Goal: Transaction & Acquisition: Purchase product/service

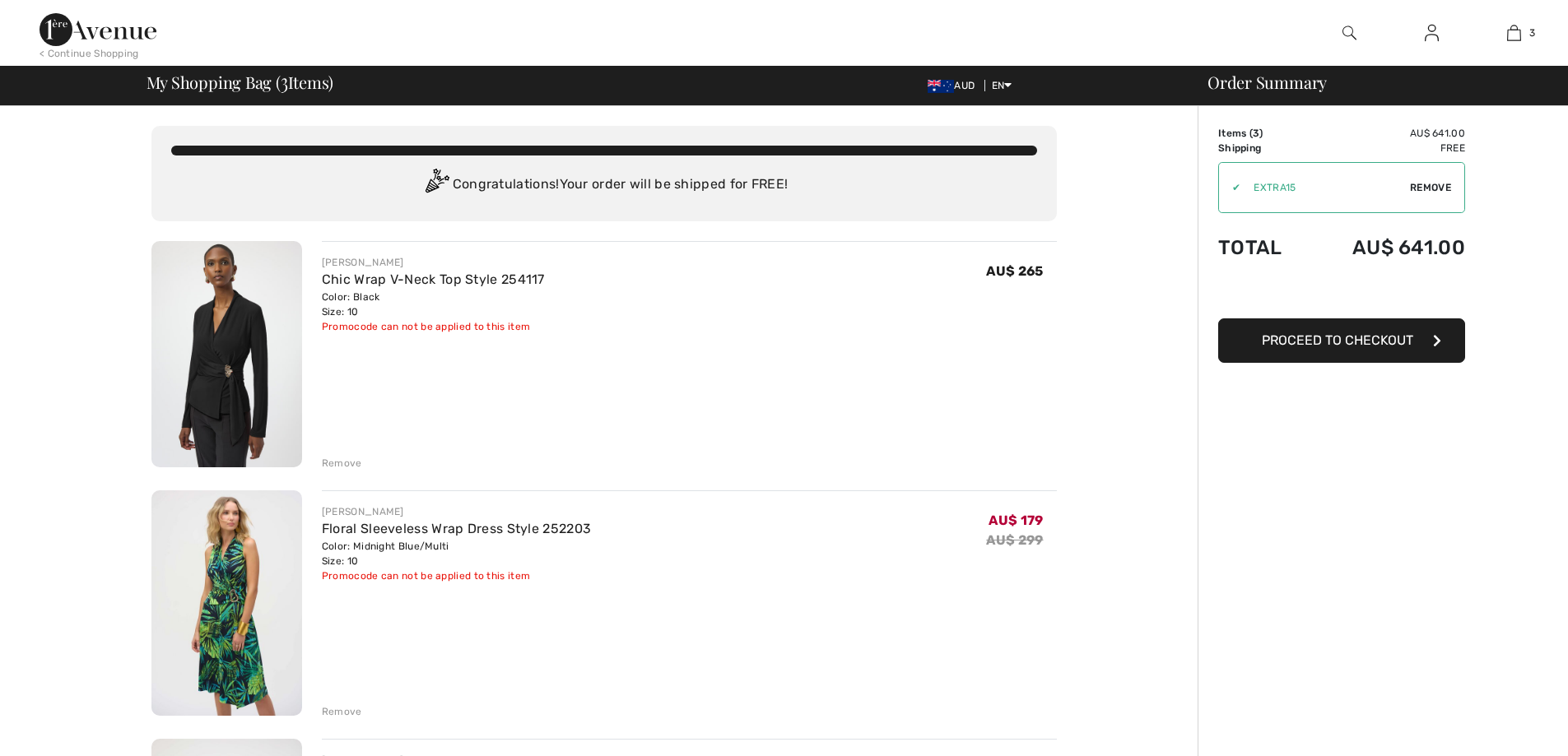
click at [1436, 34] on img at bounding box center [1431, 32] width 14 height 20
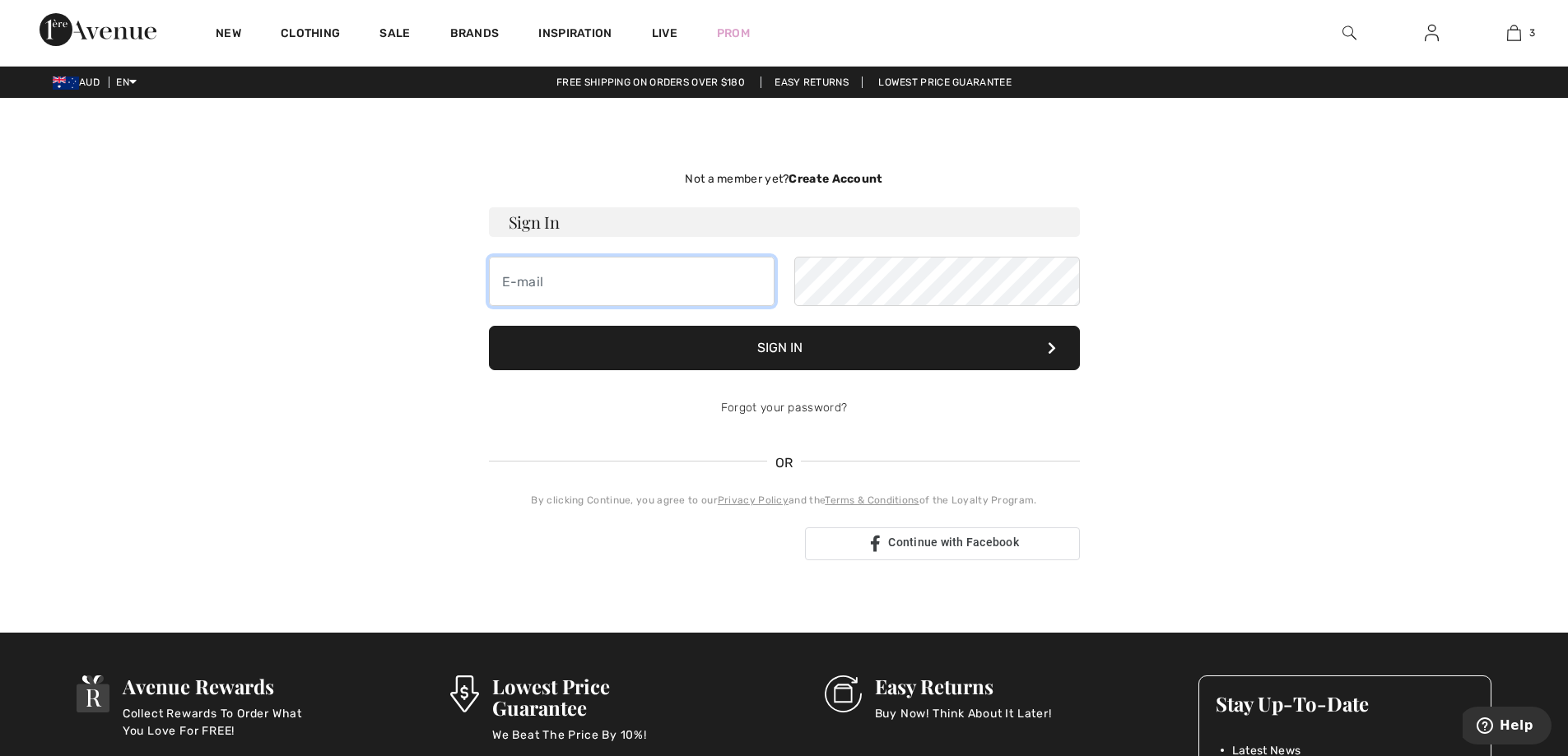
type input "pat@craigstravel.com.au"
click at [846, 354] on button "Sign In" at bounding box center [784, 347] width 591 height 45
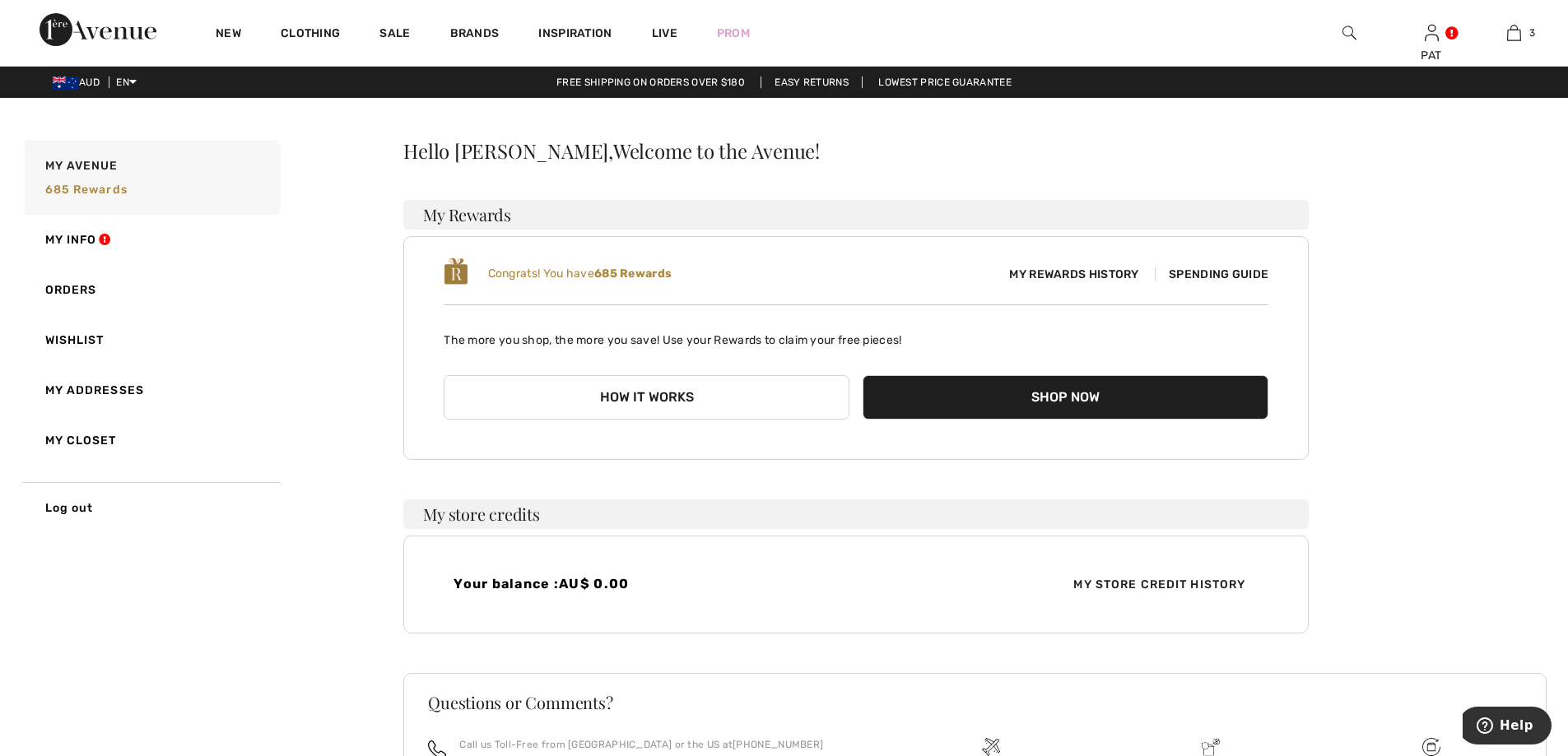
click at [1189, 275] on span "Spending Guide" at bounding box center [1212, 274] width 114 height 14
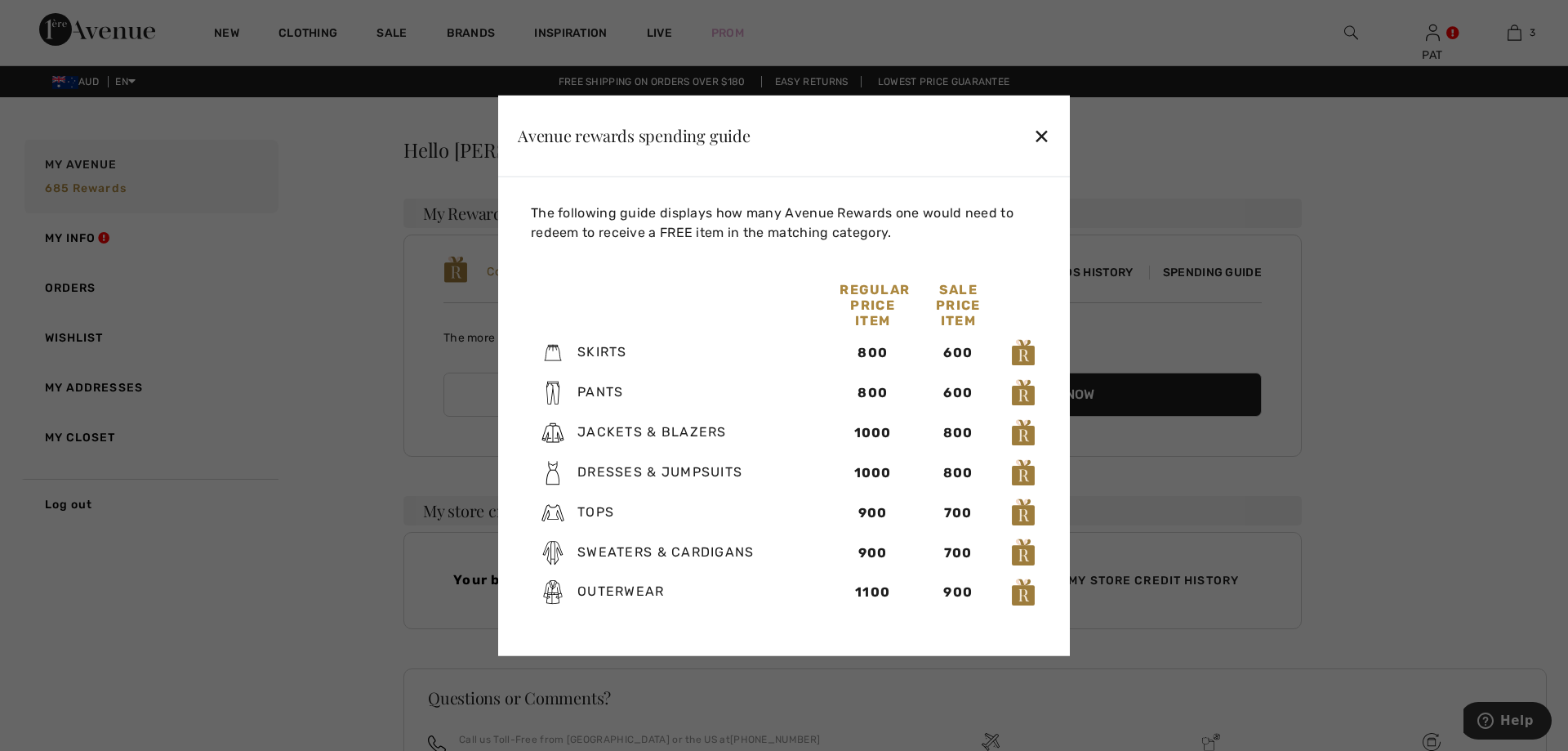
click at [1040, 133] on div "✕" at bounding box center [1042, 136] width 17 height 34
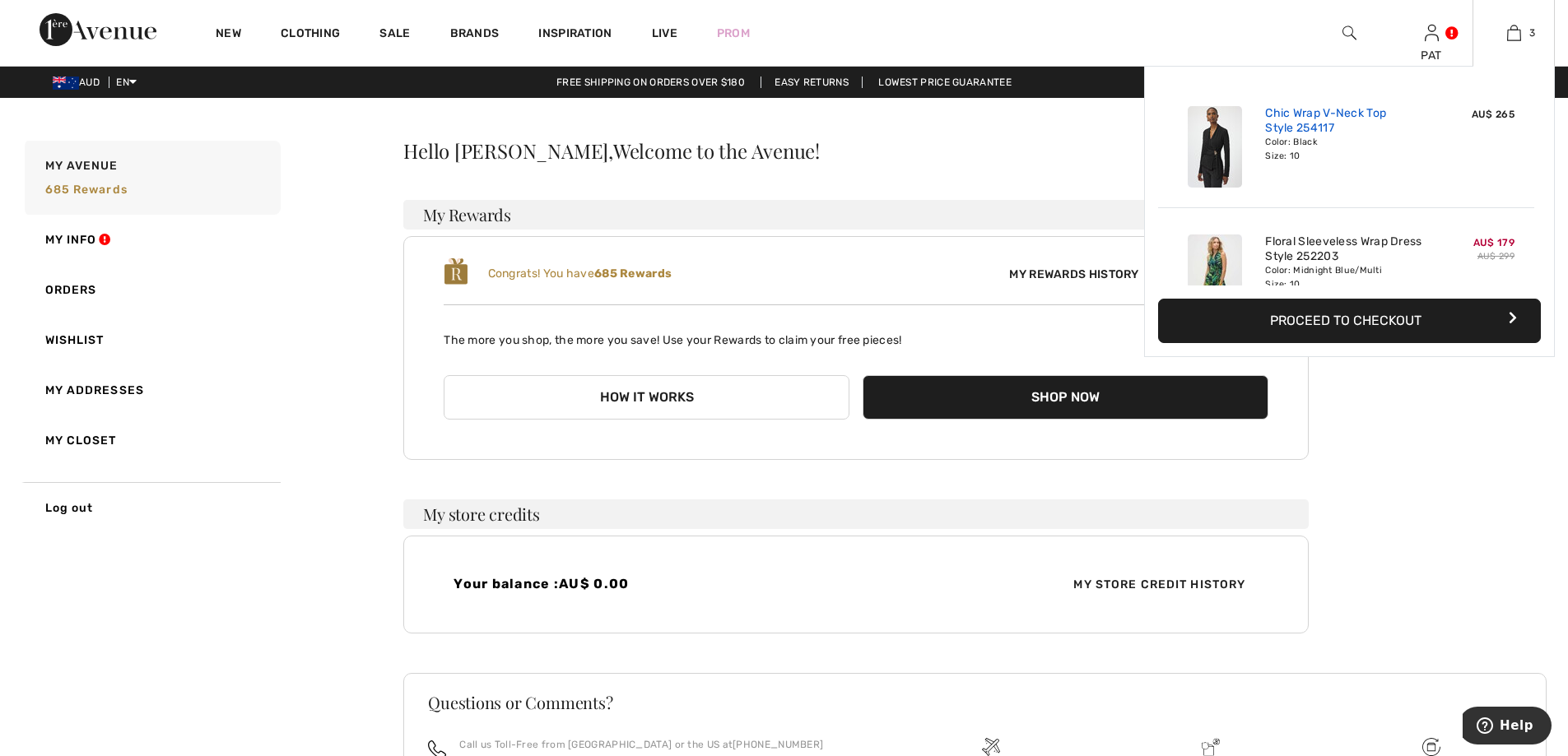
click at [1366, 113] on link "Chic Wrap V-Neck Top Style 254117" at bounding box center [1346, 120] width 162 height 29
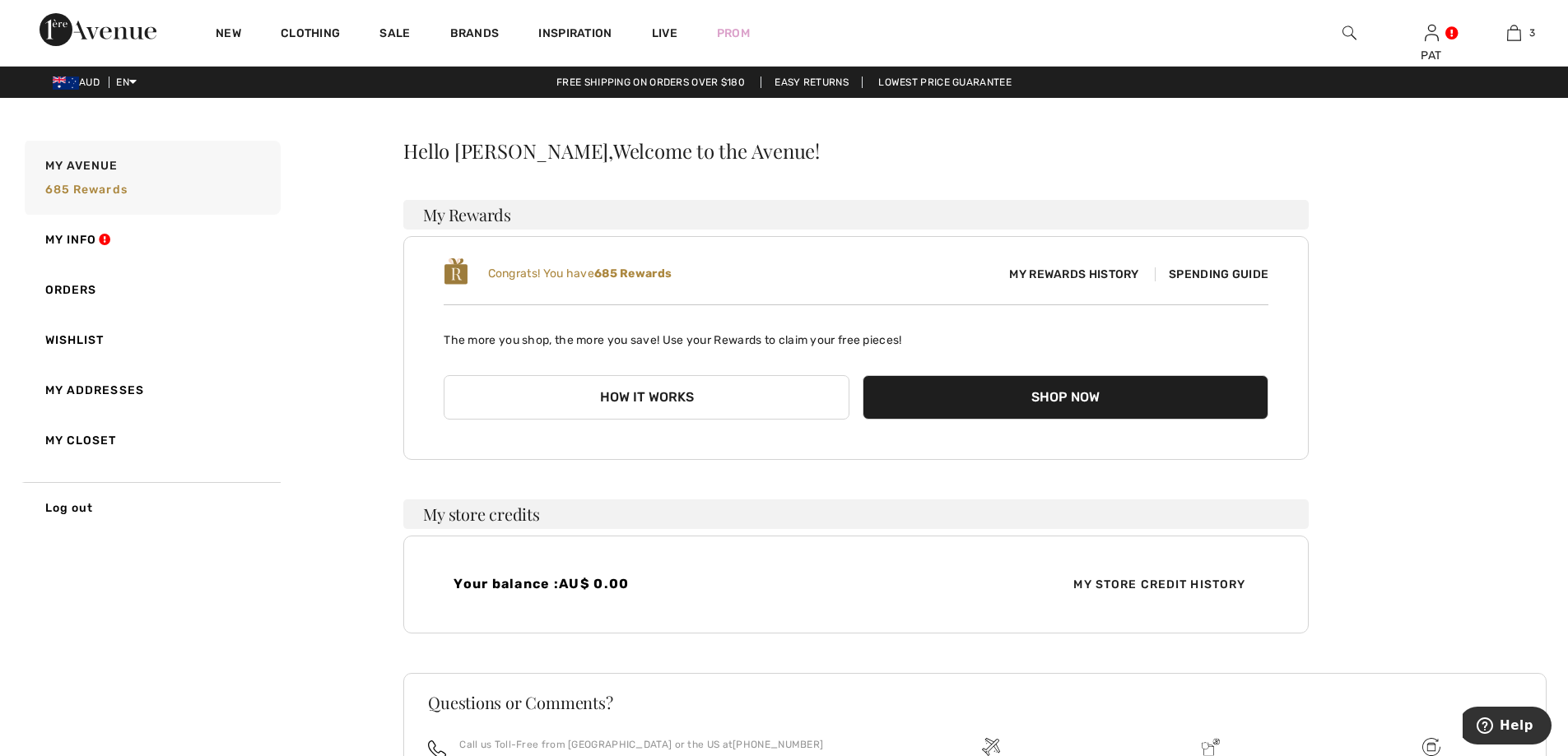
click at [1207, 271] on span "Spending Guide" at bounding box center [1212, 274] width 114 height 14
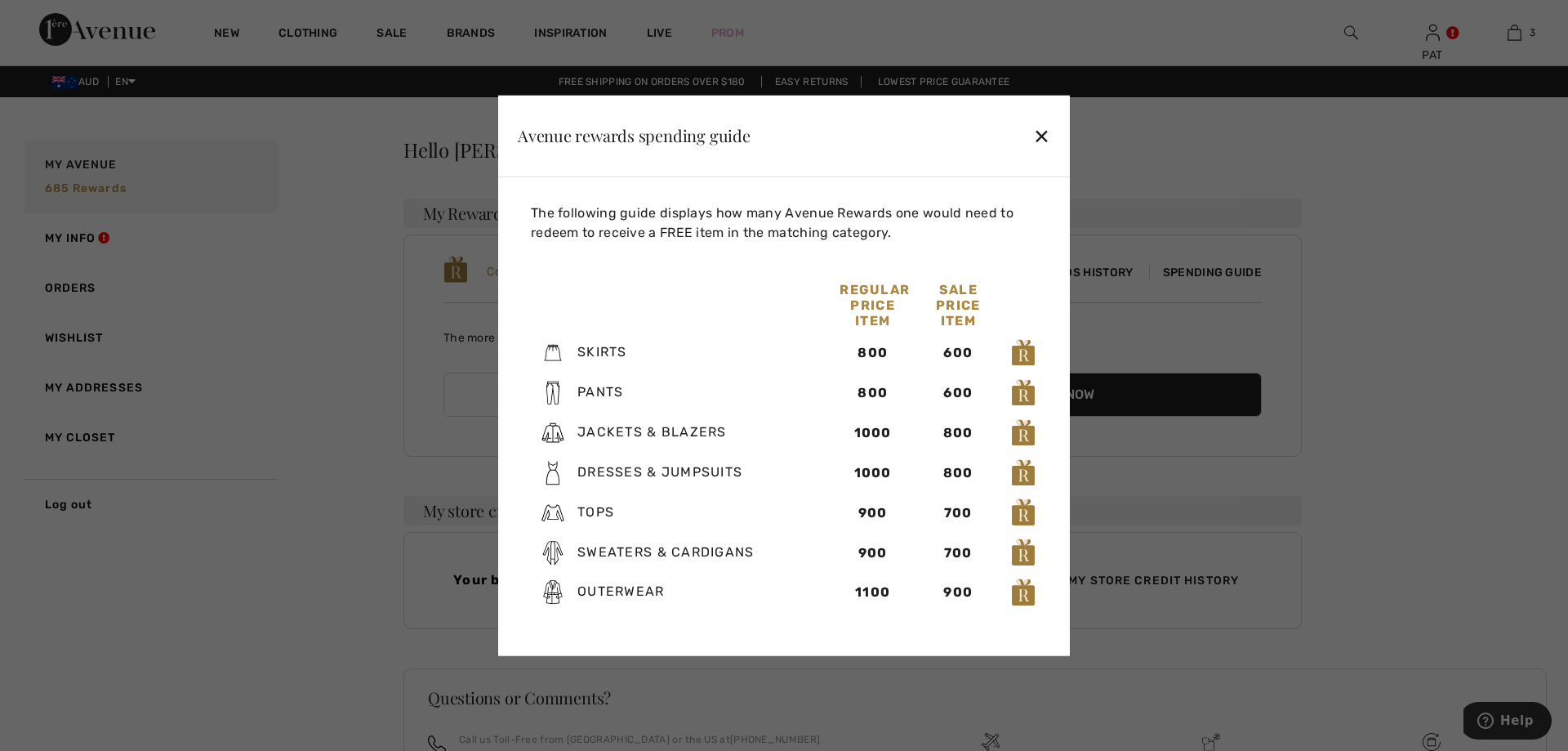
click at [1038, 137] on div "✕" at bounding box center [1042, 136] width 17 height 34
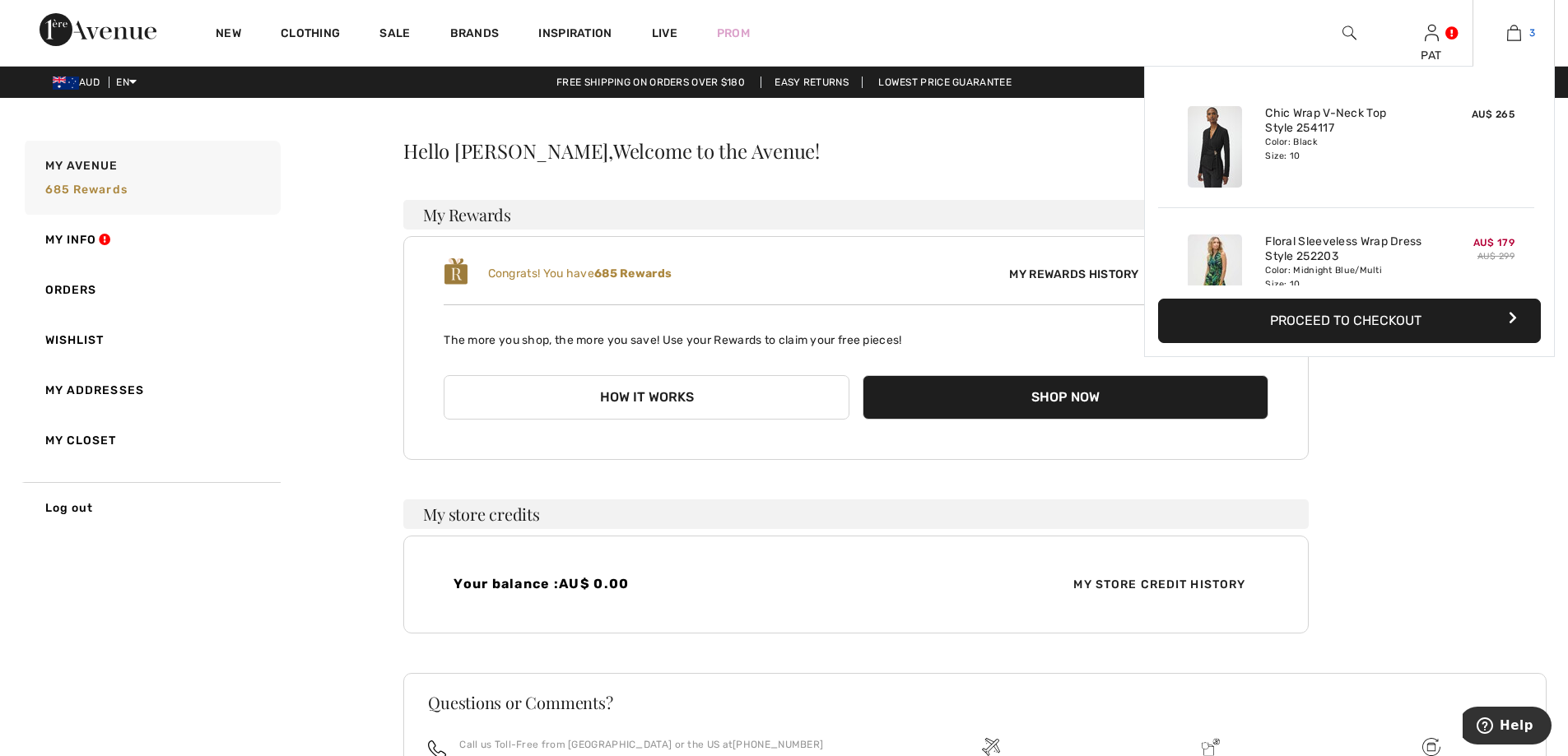
click at [1507, 38] on img at bounding box center [1514, 32] width 14 height 20
click at [1399, 327] on button "Proceed to Checkout" at bounding box center [1349, 321] width 383 height 45
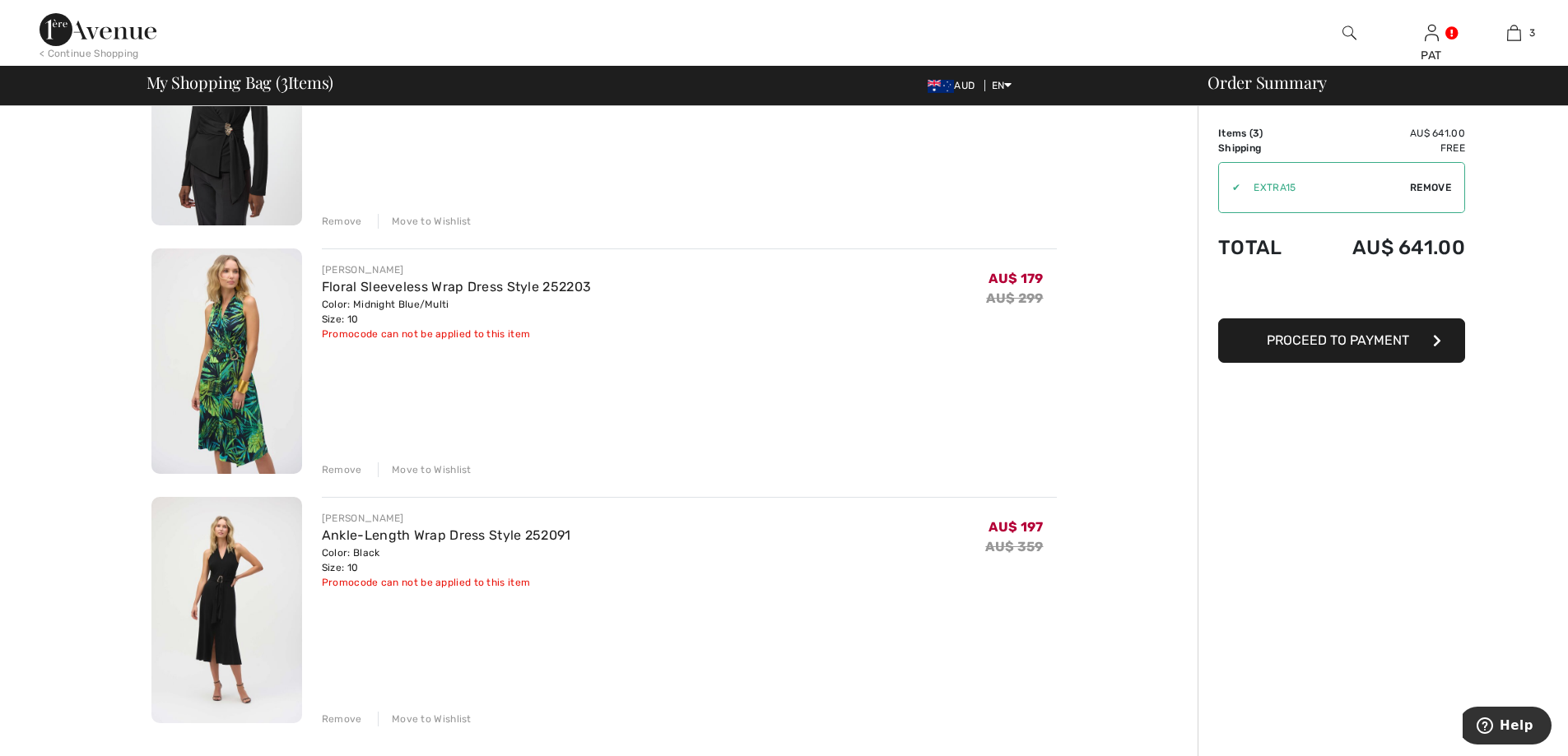
scroll to position [295, 0]
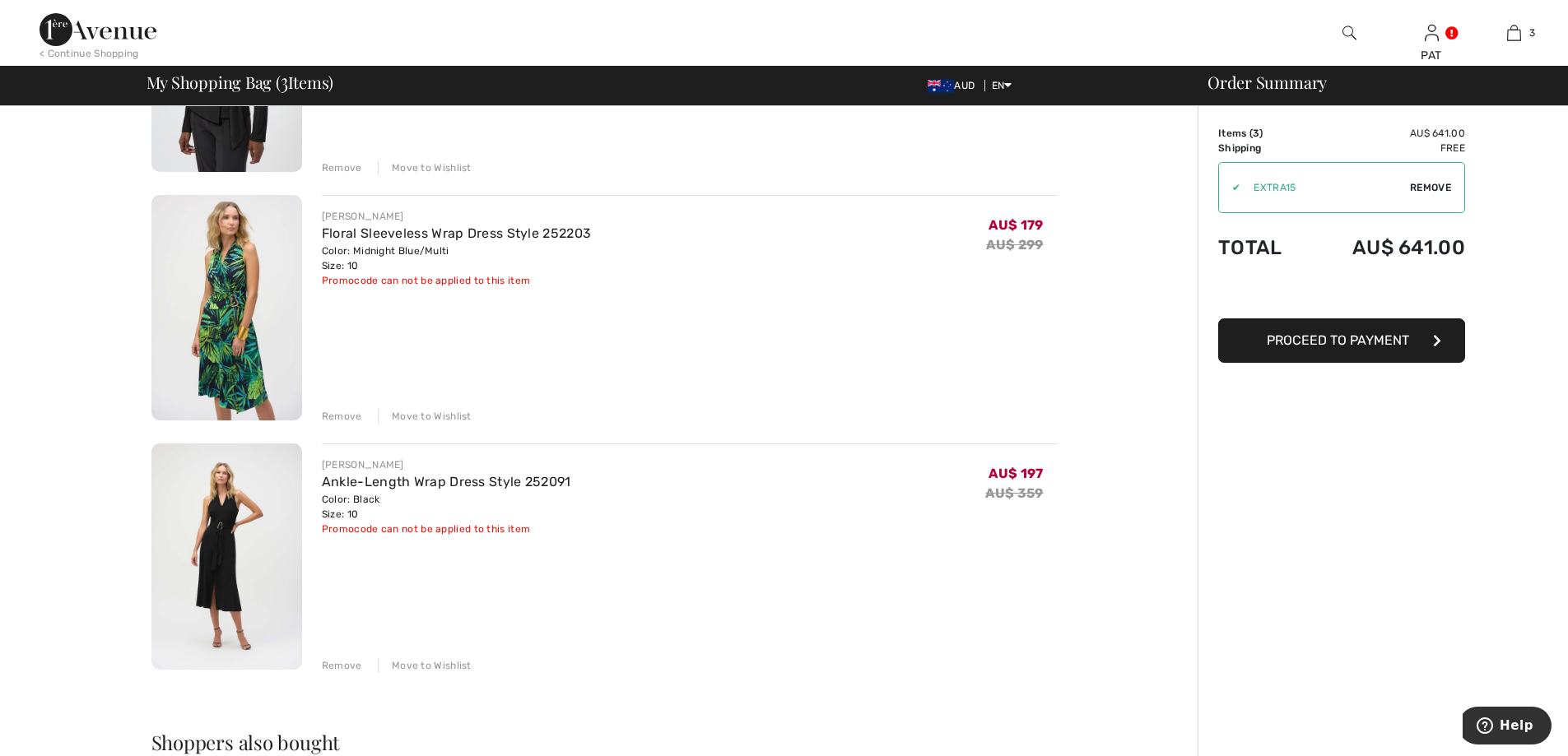
click at [340, 668] on div "Remove" at bounding box center [342, 666] width 40 height 15
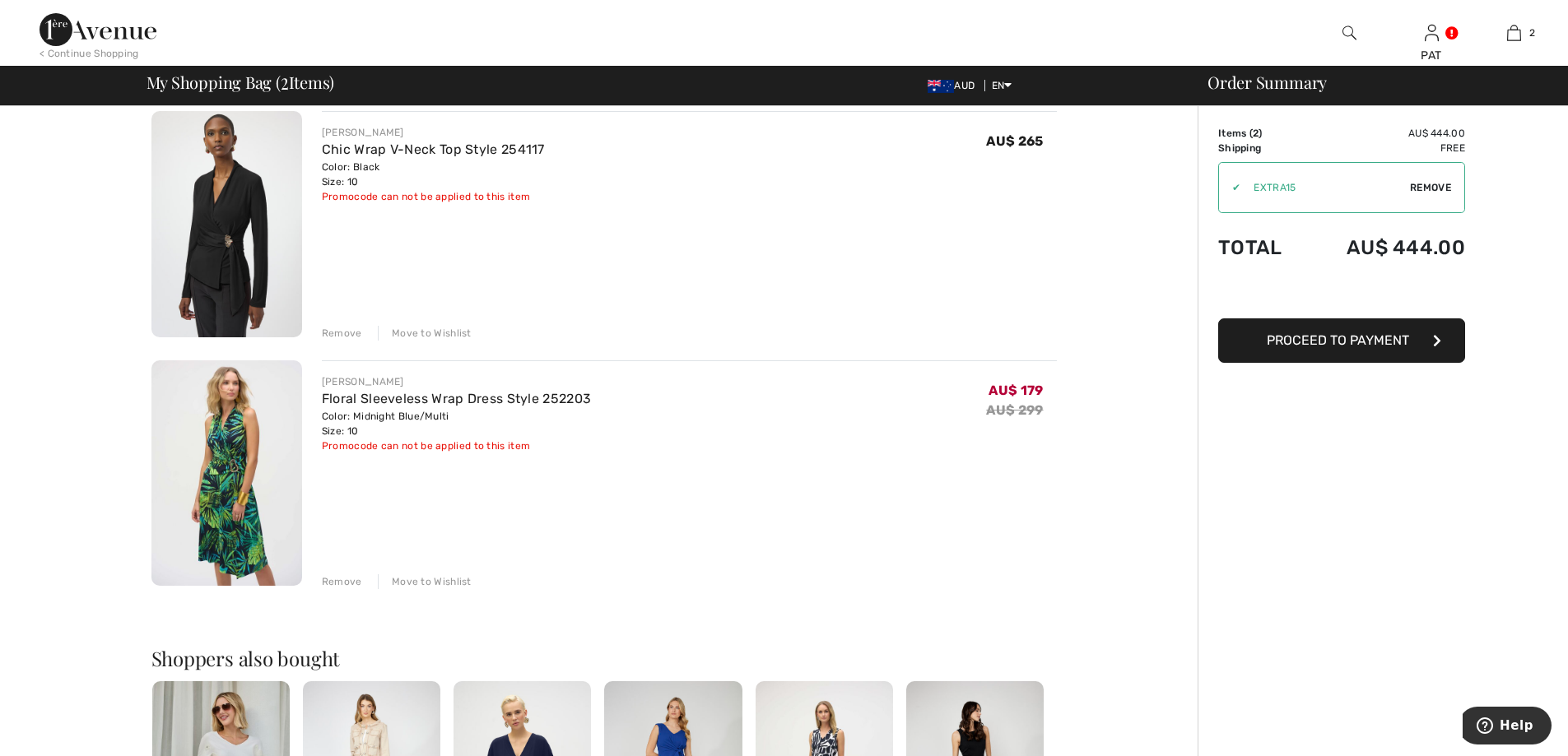
scroll to position [128, 0]
click at [351, 580] on div "Remove" at bounding box center [342, 583] width 40 height 15
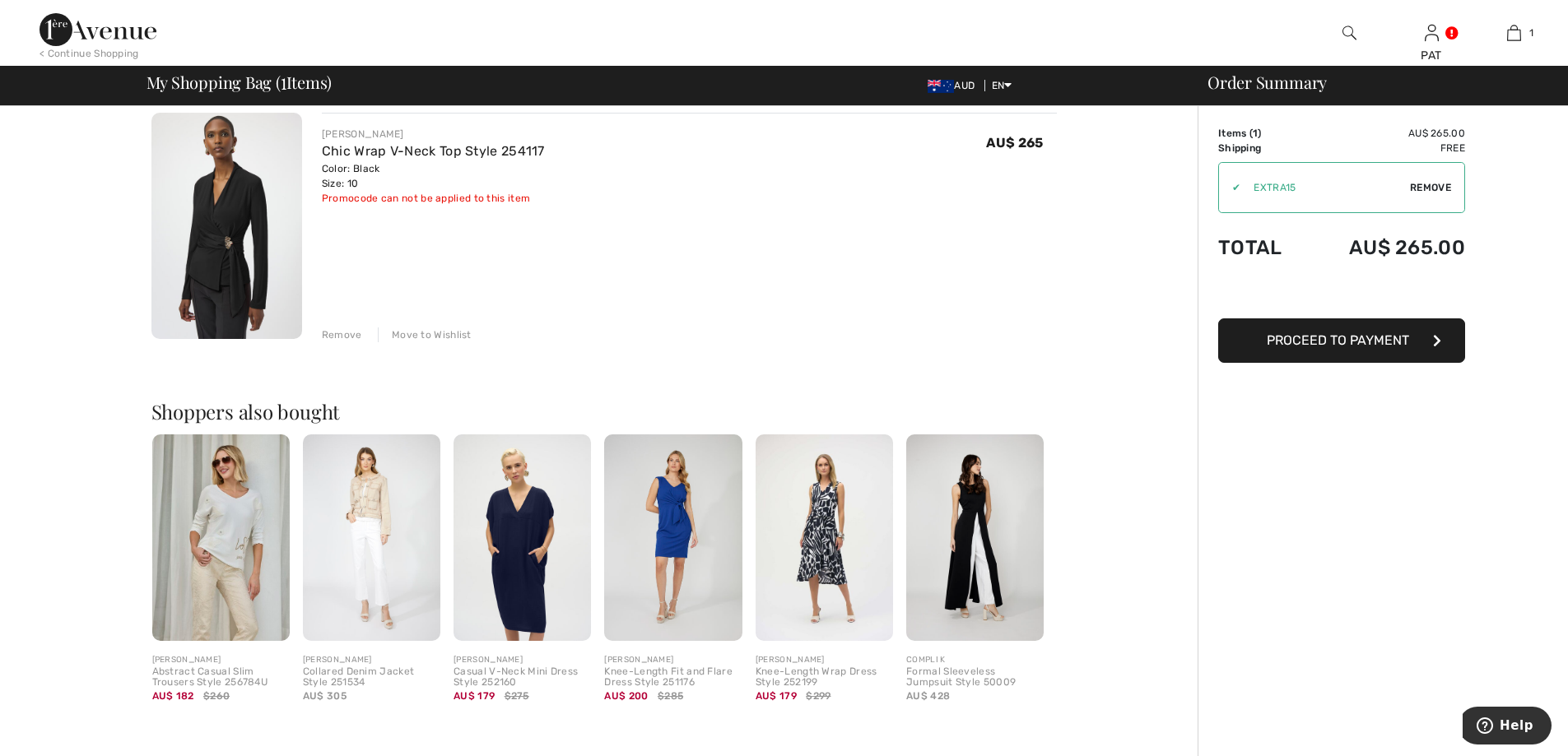
click at [1342, 341] on span "Proceed to Payment" at bounding box center [1338, 340] width 142 height 15
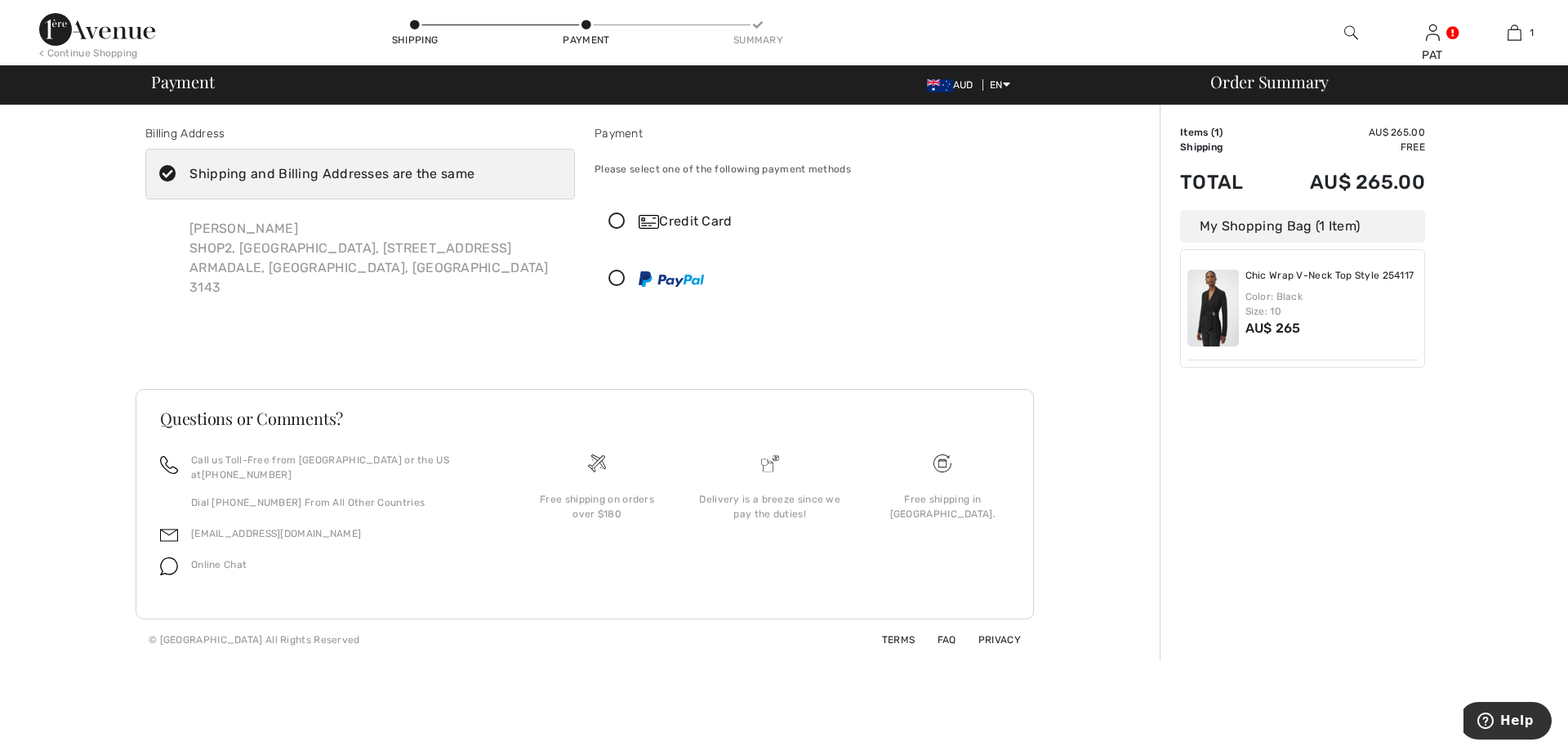
click at [613, 220] on icon at bounding box center [617, 221] width 43 height 17
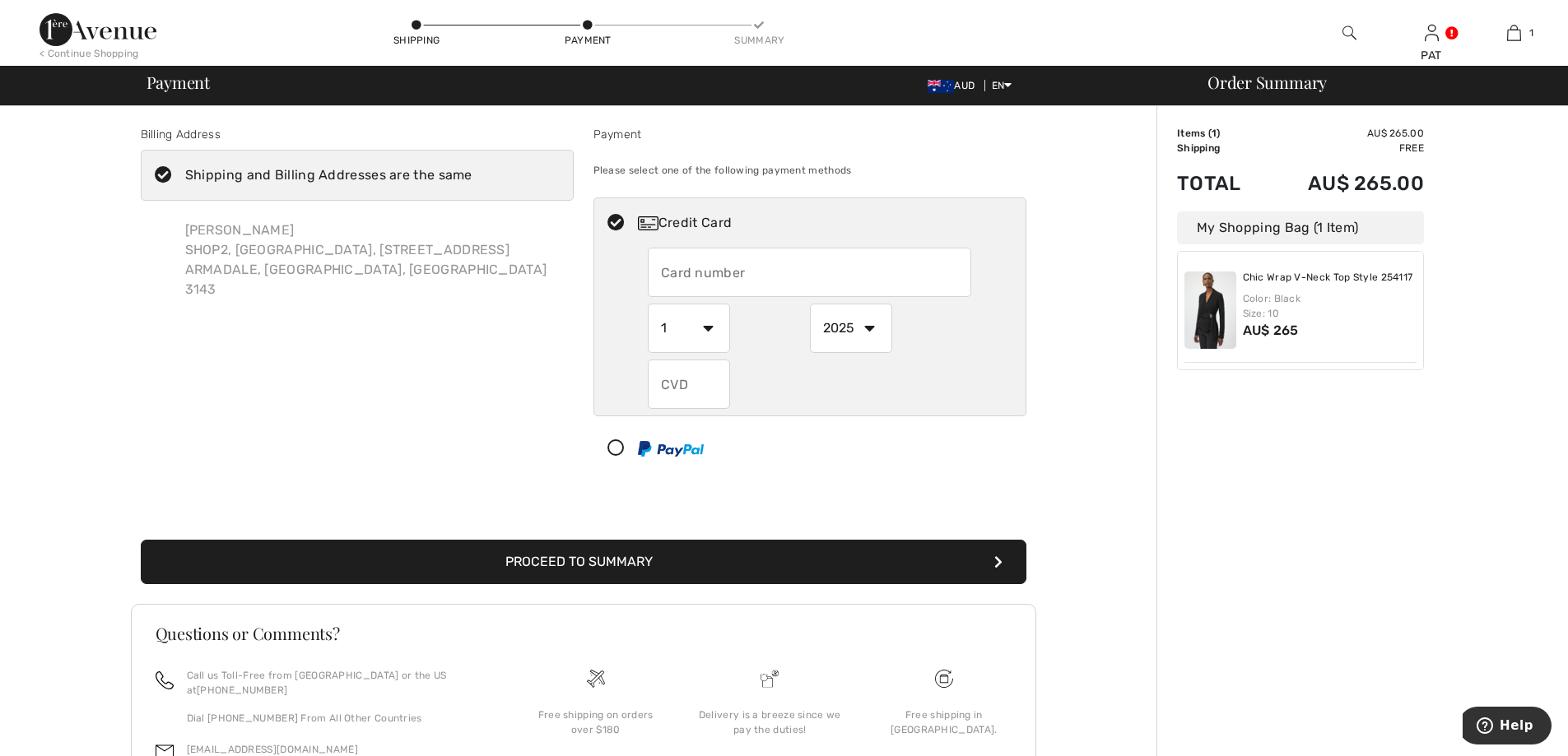
click at [781, 267] on input "text" at bounding box center [810, 272] width 324 height 49
type input "[CREDIT_CARD_NUMBER]"
select select "8"
select select "2028"
type input "4081"
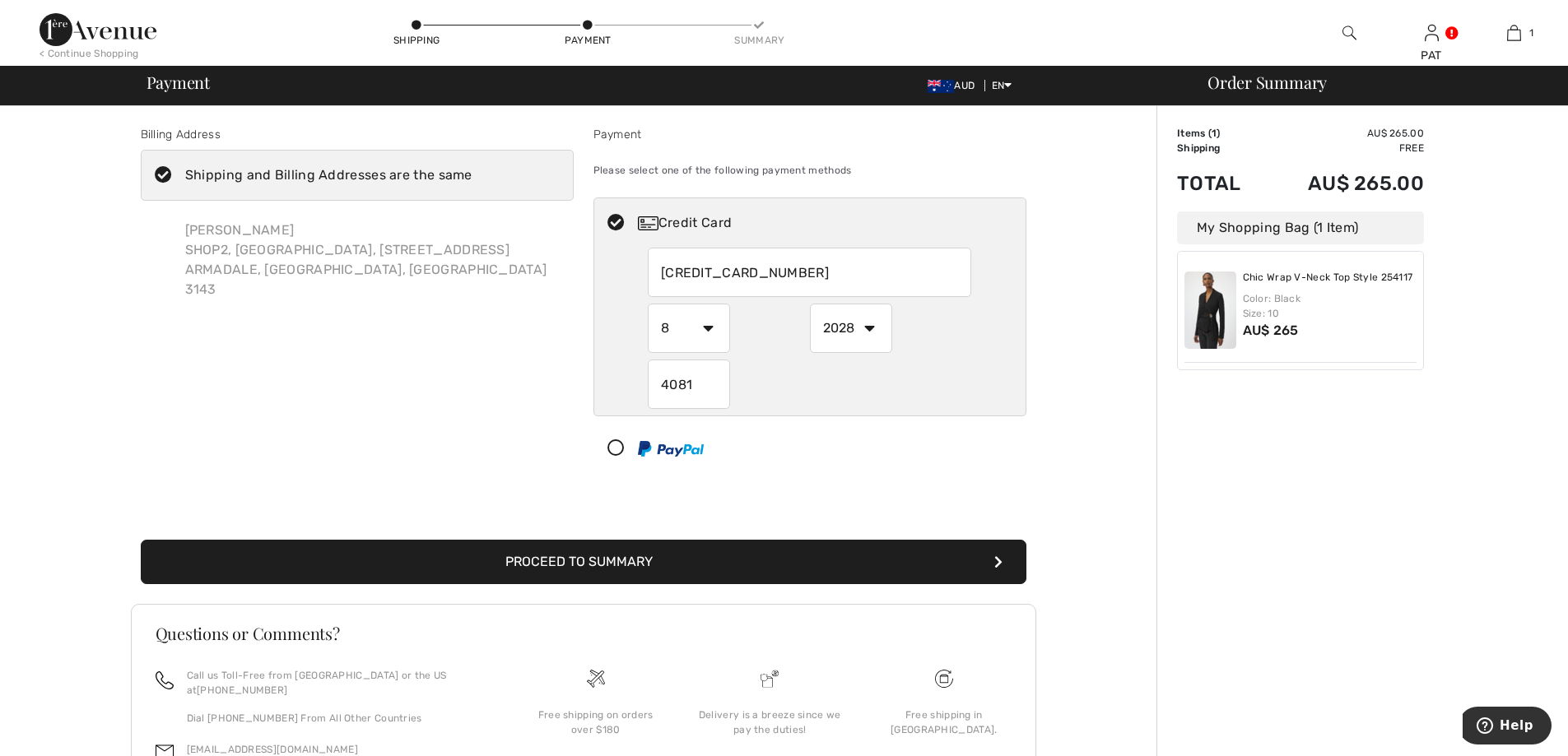
click at [214, 174] on div "Shipping and Billing Addresses are the same" at bounding box center [328, 175] width 288 height 20
click at [473, 174] on input "Shipping and Billing Addresses are the same" at bounding box center [477, 175] width 10 height 49
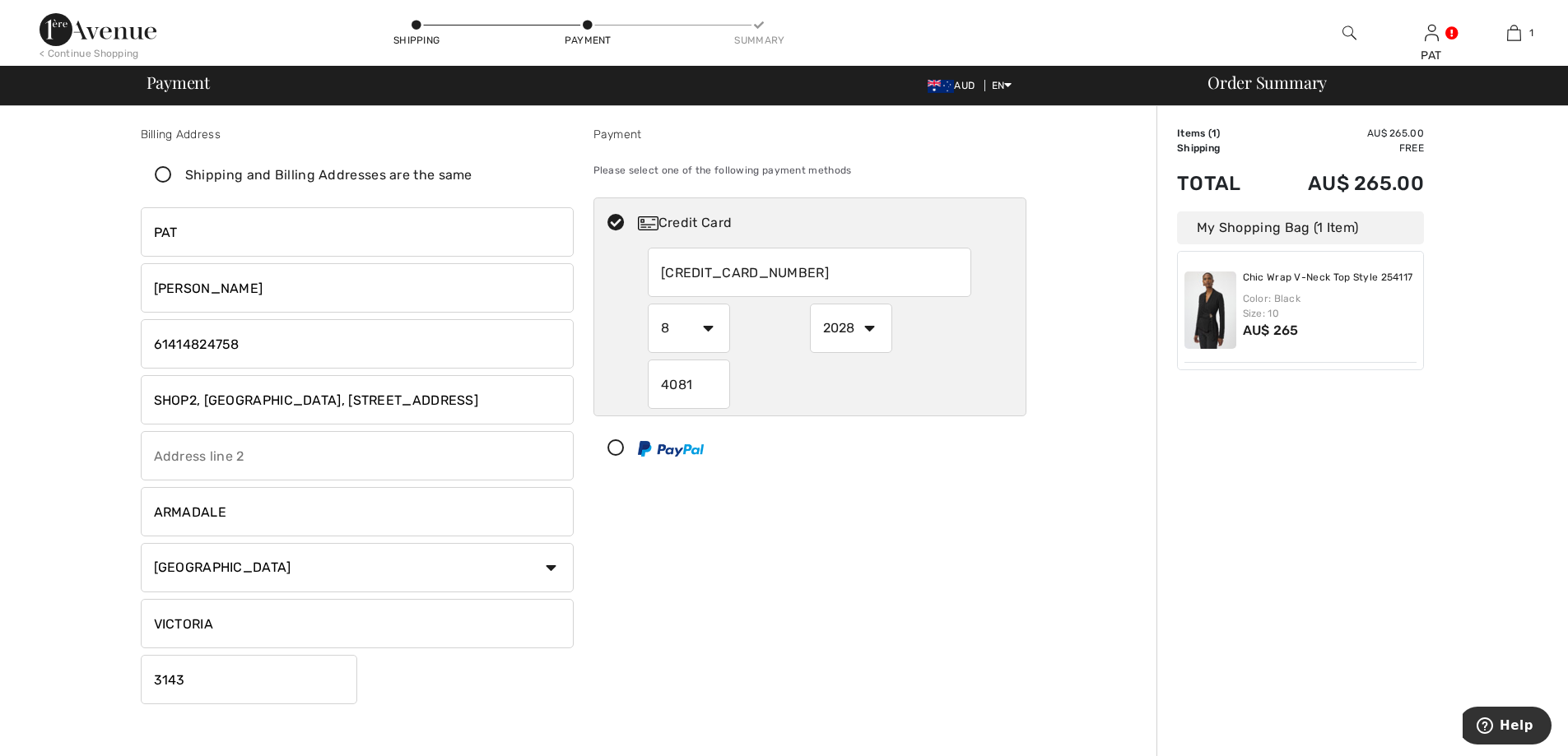
checkbox input "false"
drag, startPoint x: 419, startPoint y: 404, endPoint x: 104, endPoint y: 409, distance: 315.0
click at [104, 409] on div "Billing Address Shipping and Billing Addresses are the same [PERSON_NAME] SHOP2…" at bounding box center [583, 606] width 1147 height 1001
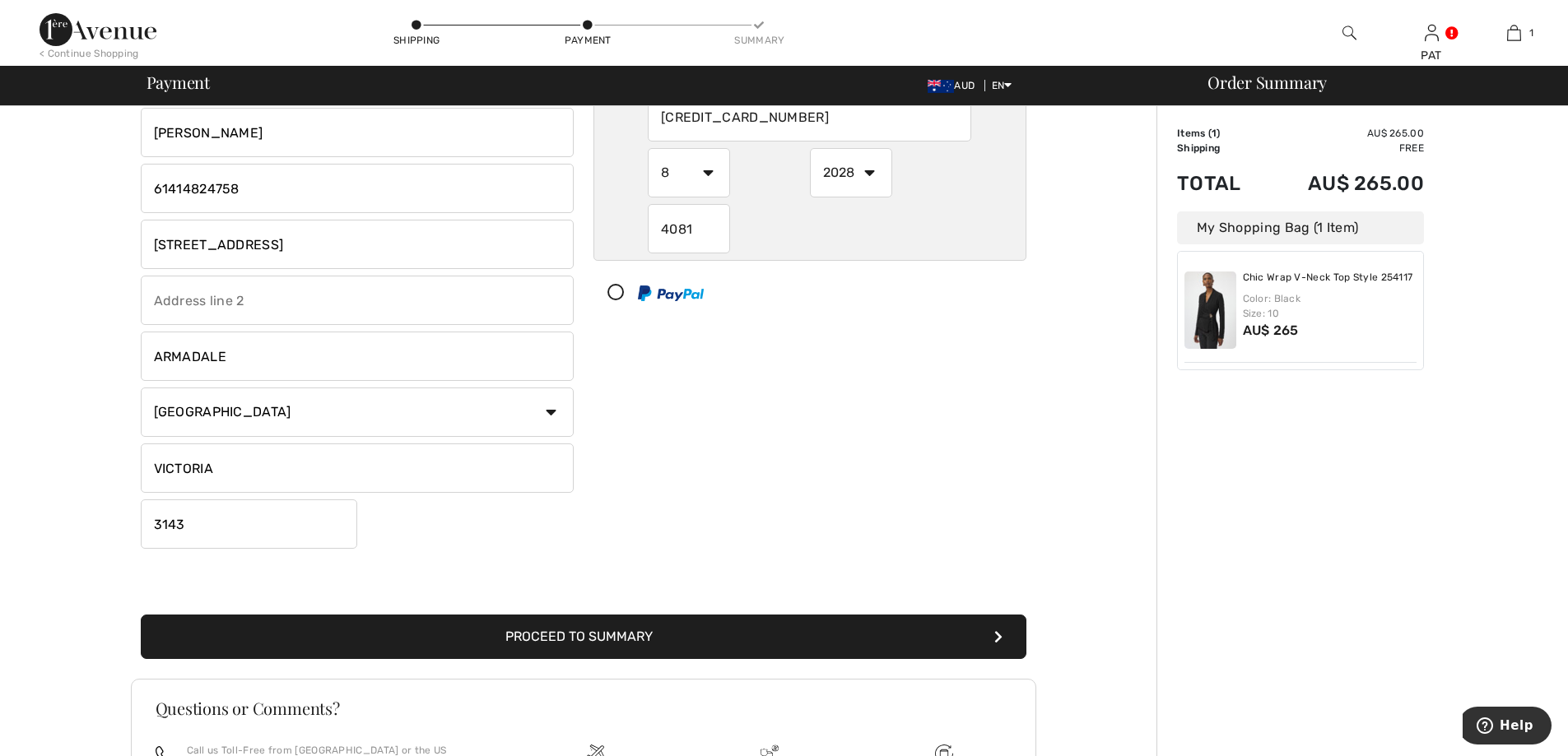
scroll to position [219, 0]
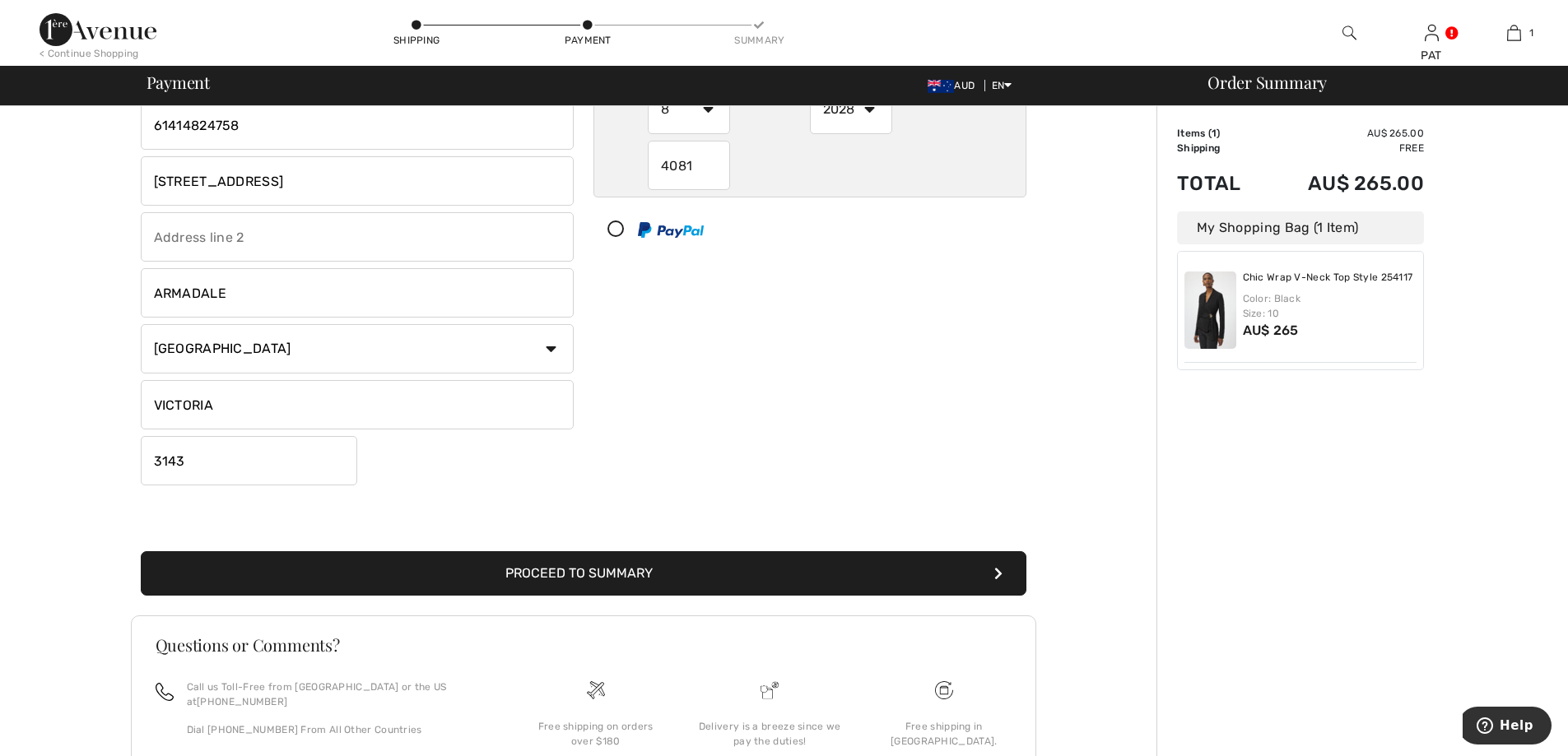
type input "[STREET_ADDRESS]"
click at [622, 574] on button "Proceed to Summary" at bounding box center [583, 573] width 886 height 45
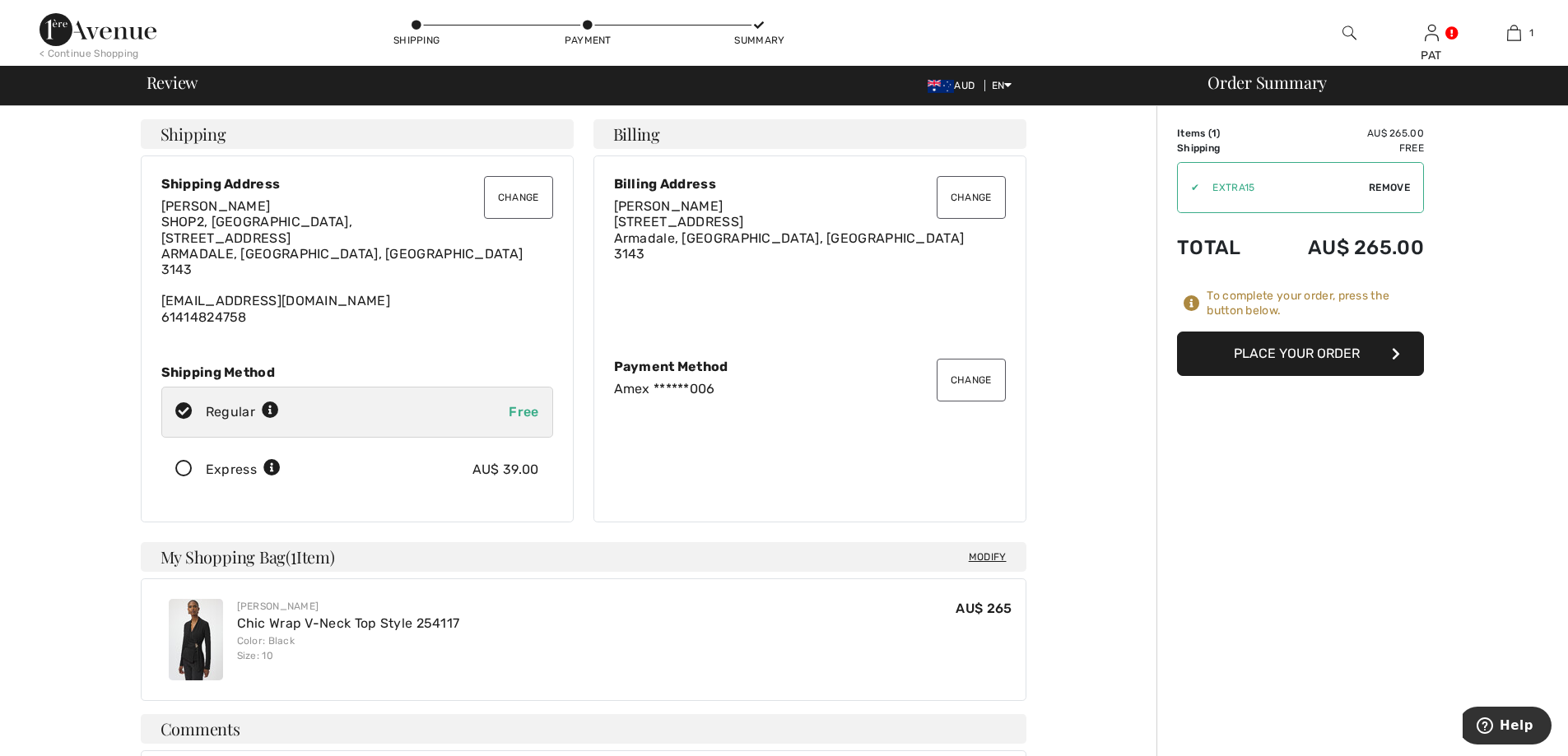
click at [511, 192] on button "Change" at bounding box center [518, 197] width 69 height 43
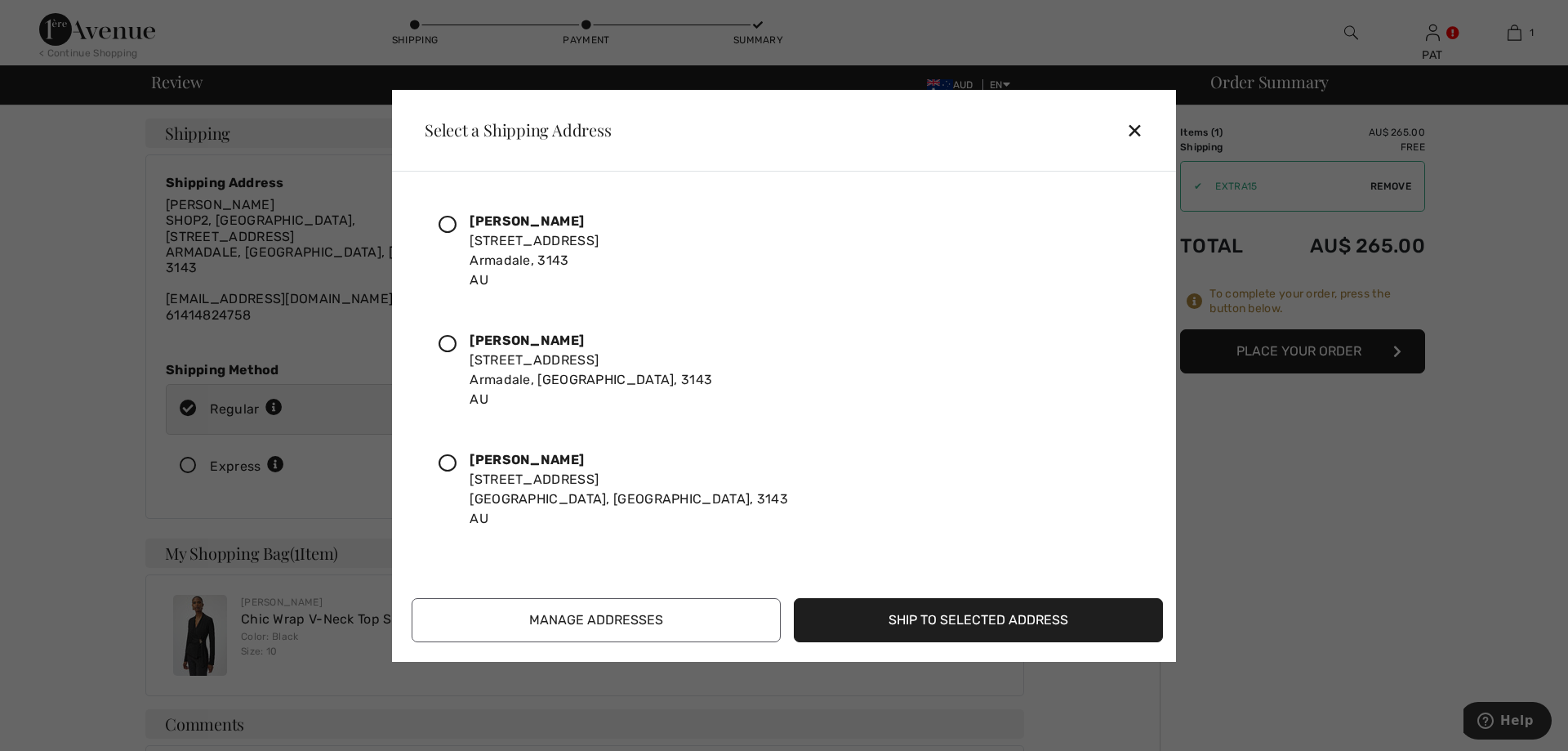
click at [449, 229] on icon at bounding box center [447, 224] width 18 height 18
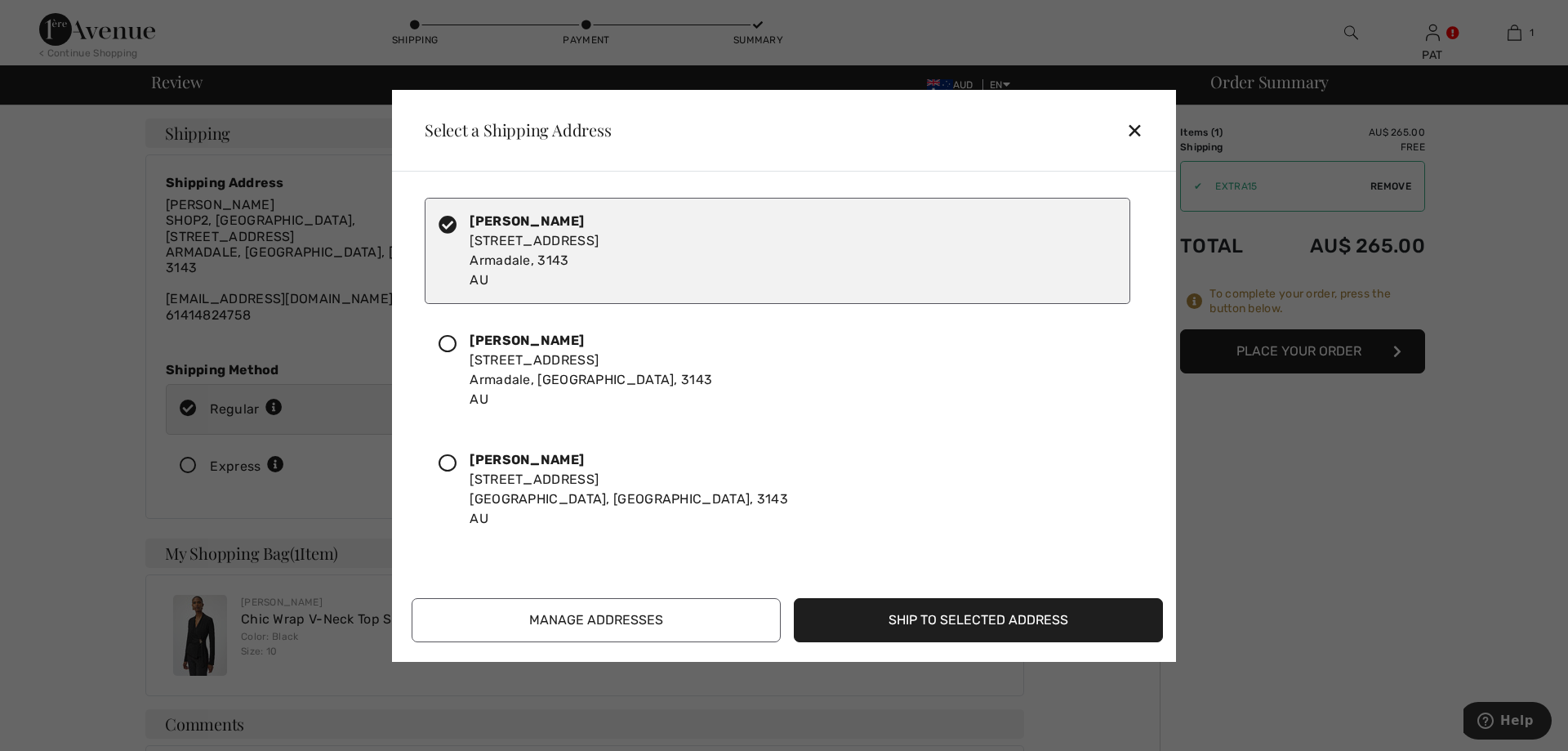
click at [1041, 625] on button "Ship to Selected Address" at bounding box center [978, 620] width 369 height 44
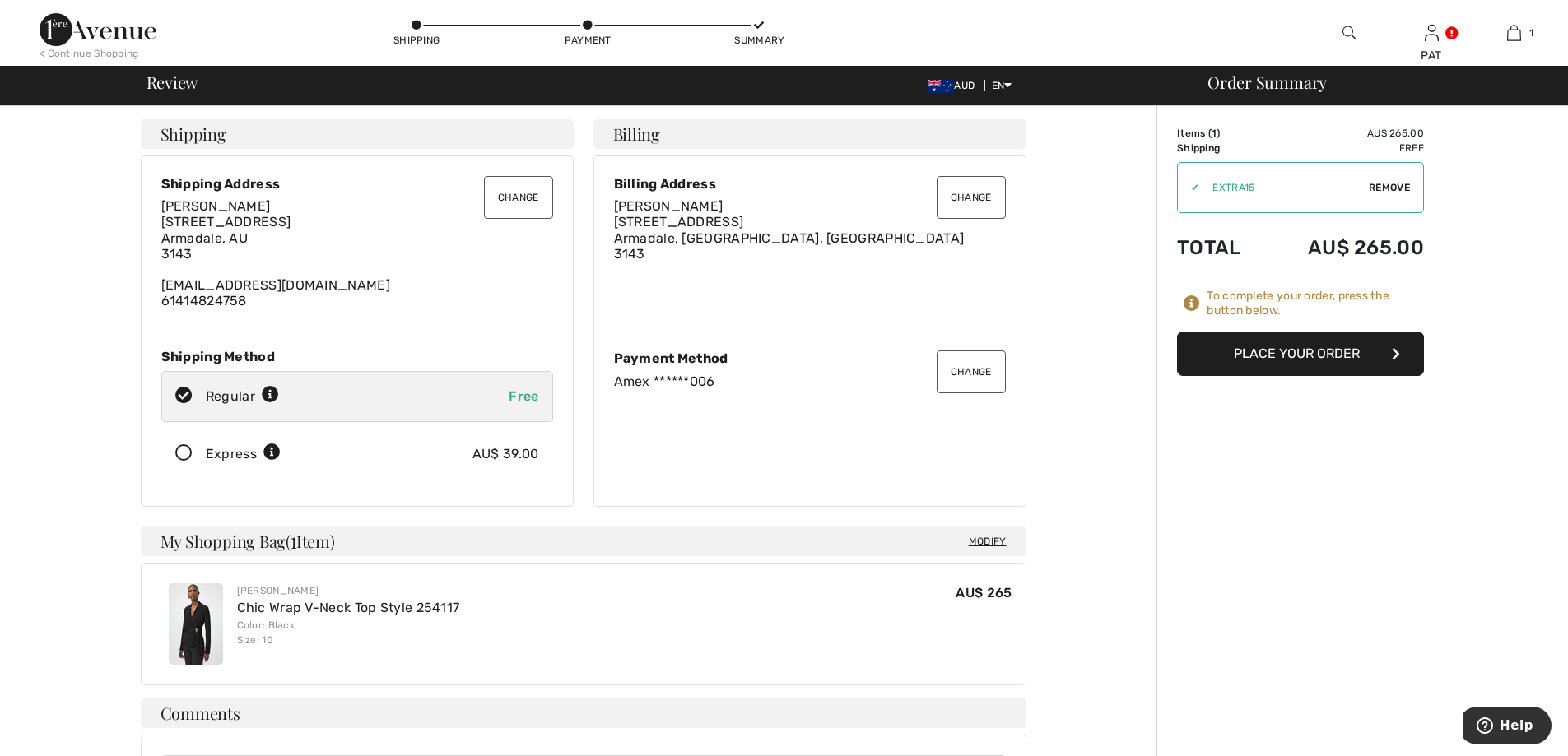
click at [1293, 358] on button "Place Your Order" at bounding box center [1300, 354] width 247 height 45
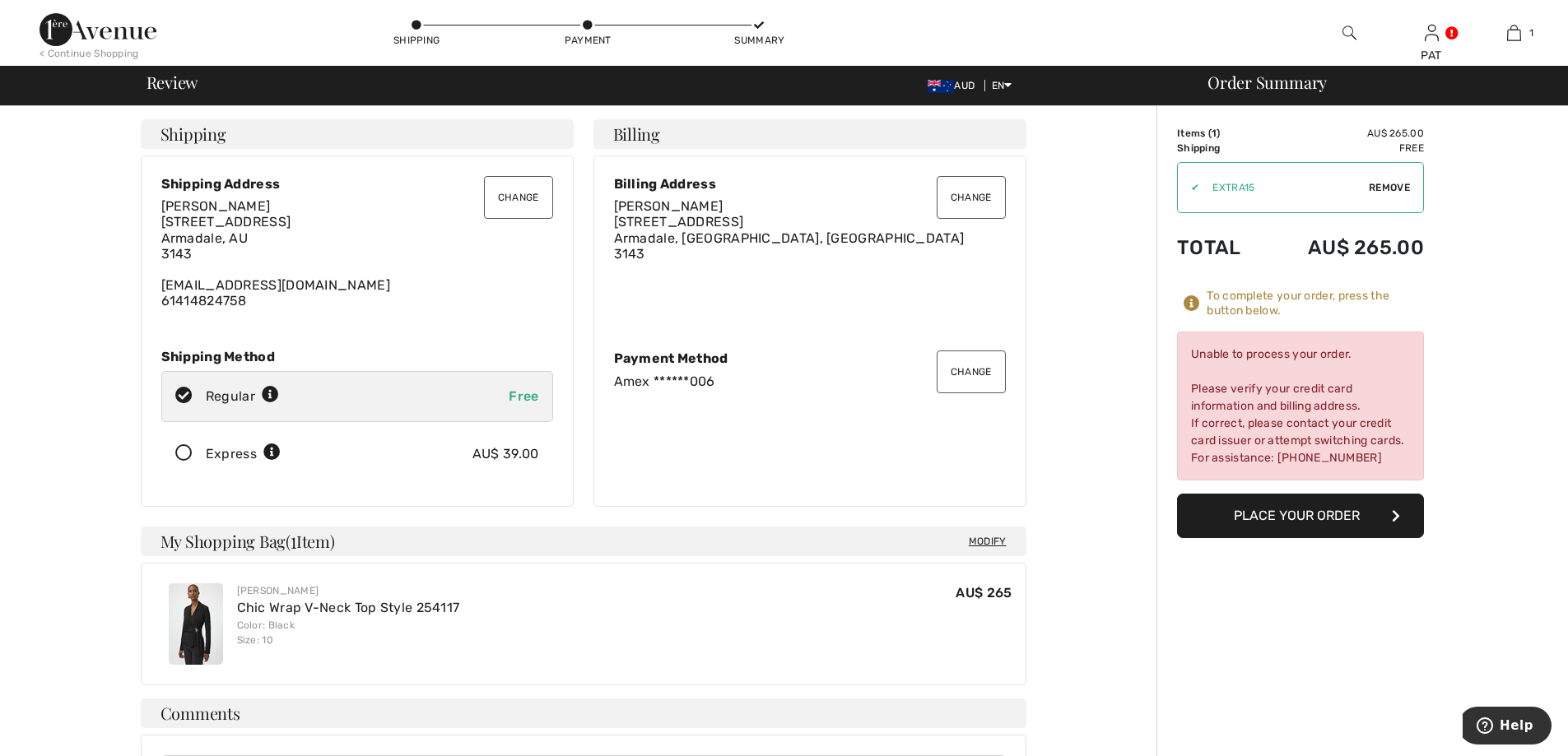
click at [960, 377] on button "Change" at bounding box center [971, 371] width 69 height 43
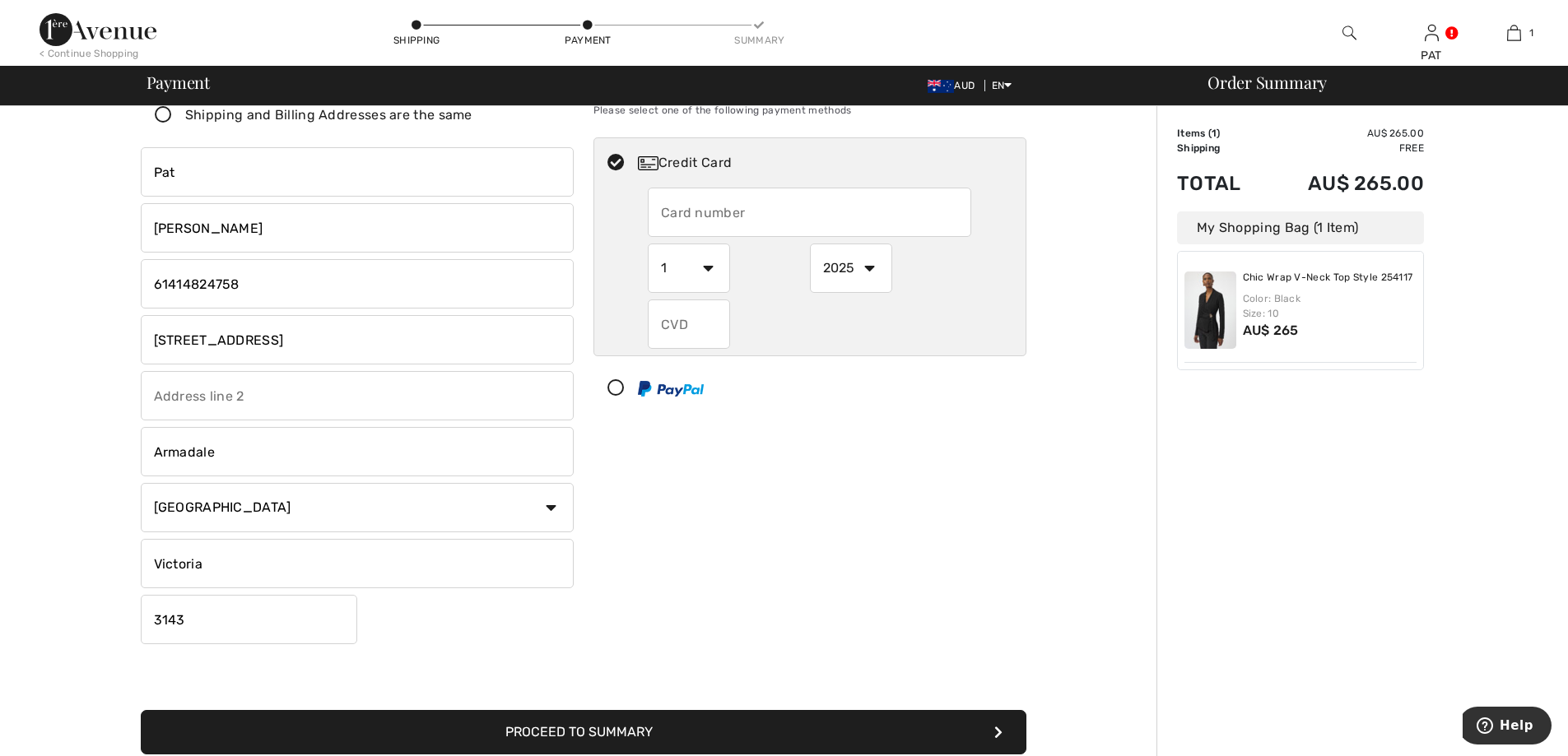
click at [695, 213] on input "text" at bounding box center [810, 212] width 324 height 49
radio input "true"
type input "376070965705006"
select select "8"
select select "2028"
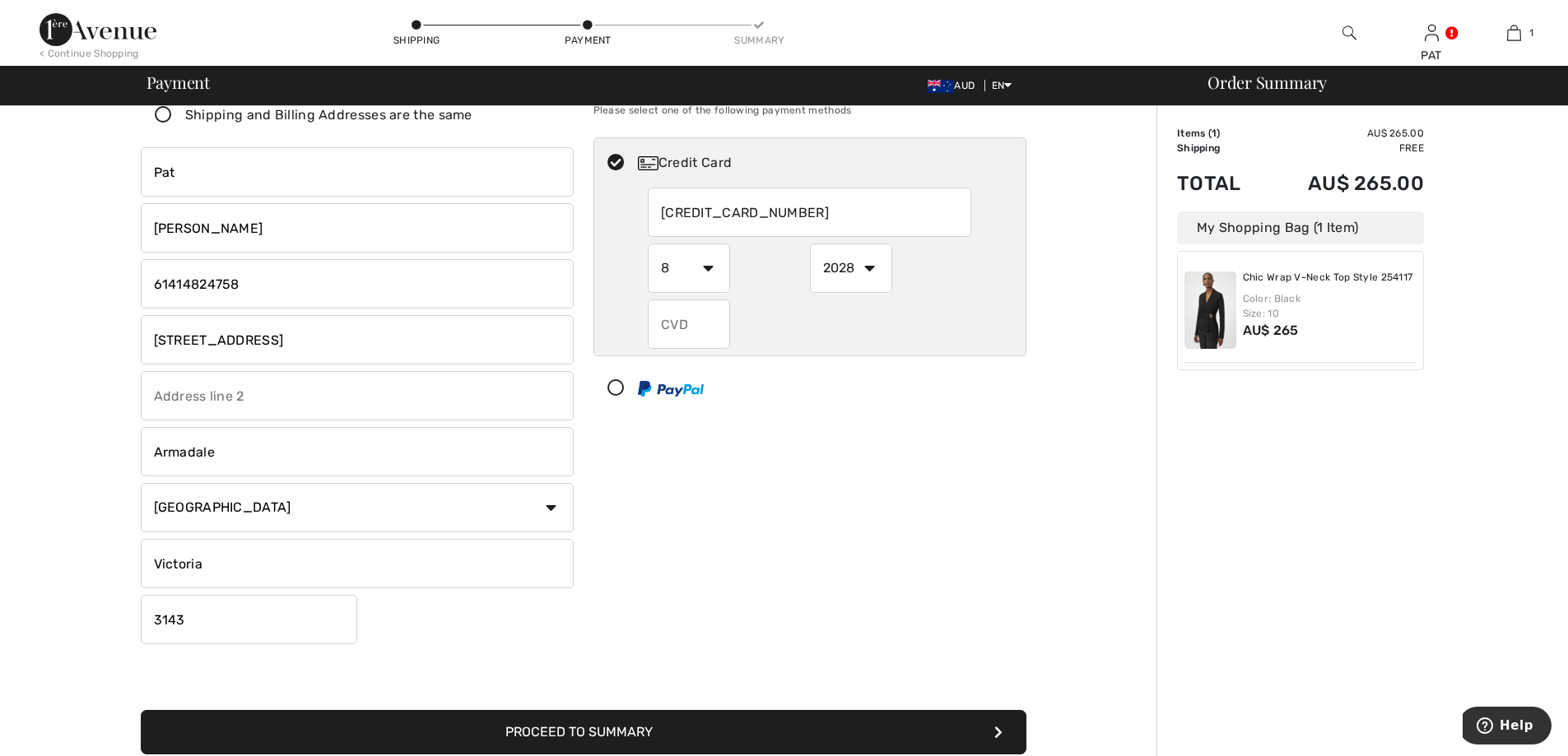
type input "4081"
click at [666, 739] on button "Proceed to Summary" at bounding box center [583, 731] width 886 height 45
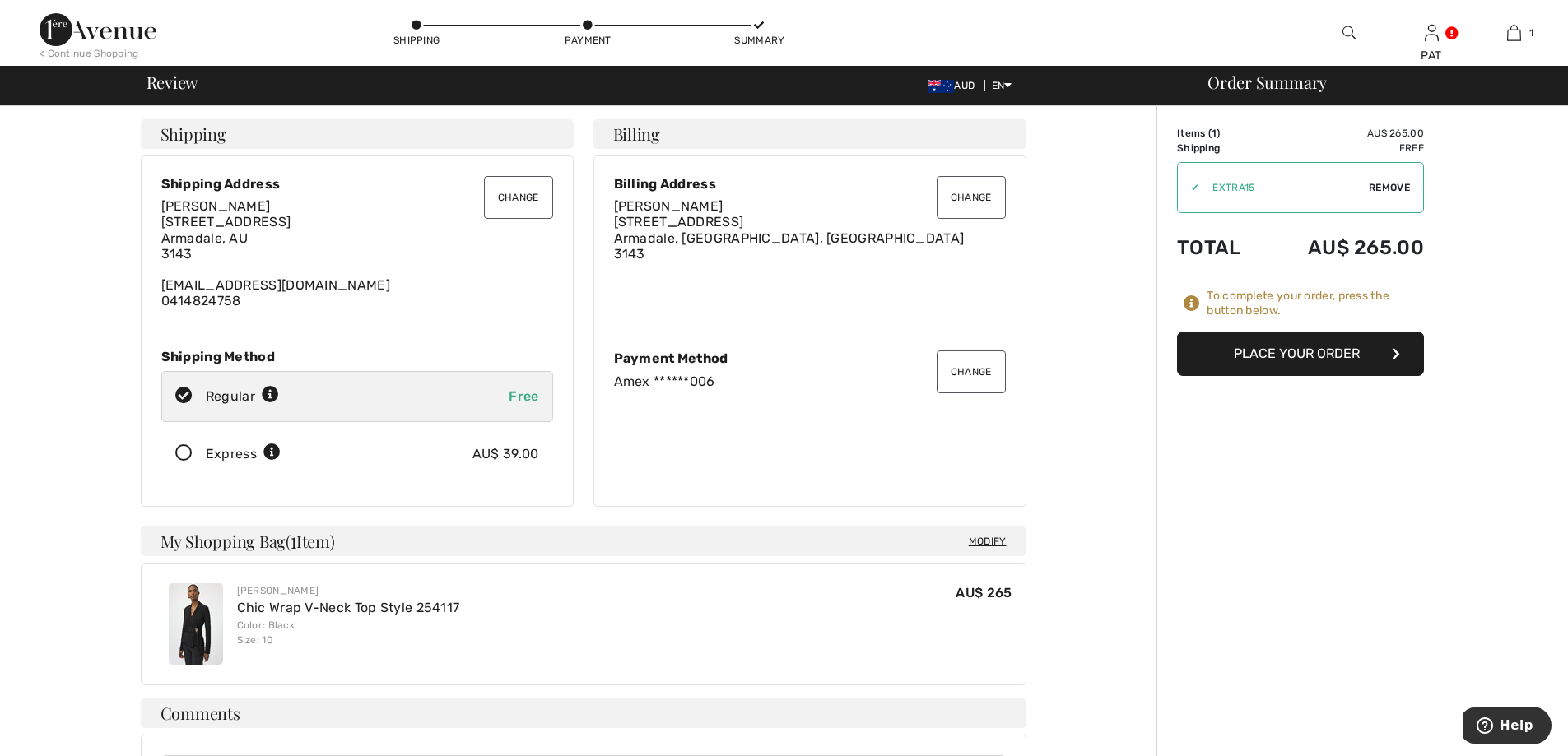
click at [1293, 347] on button "Place Your Order" at bounding box center [1300, 354] width 247 height 45
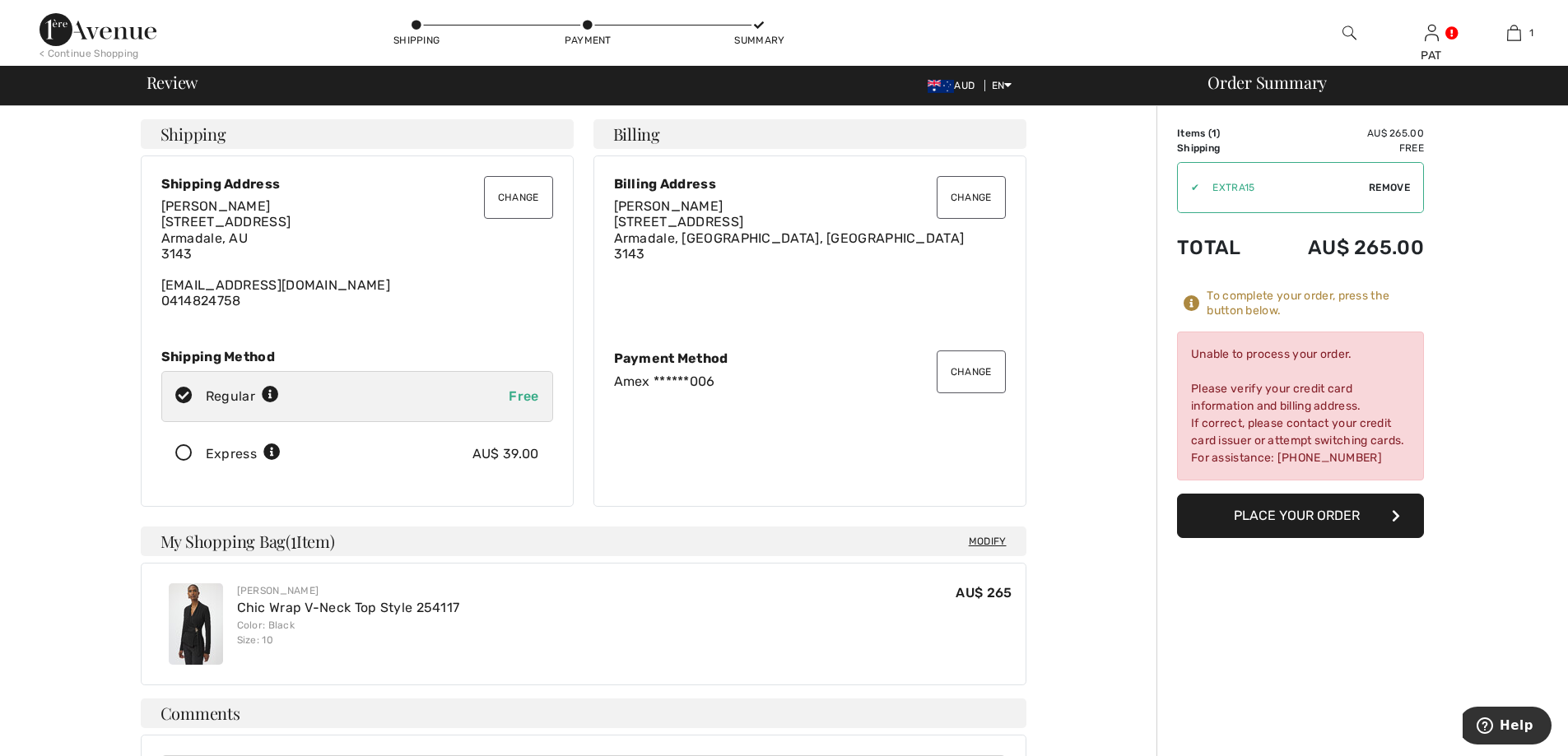
click at [958, 380] on button "Change" at bounding box center [971, 371] width 69 height 43
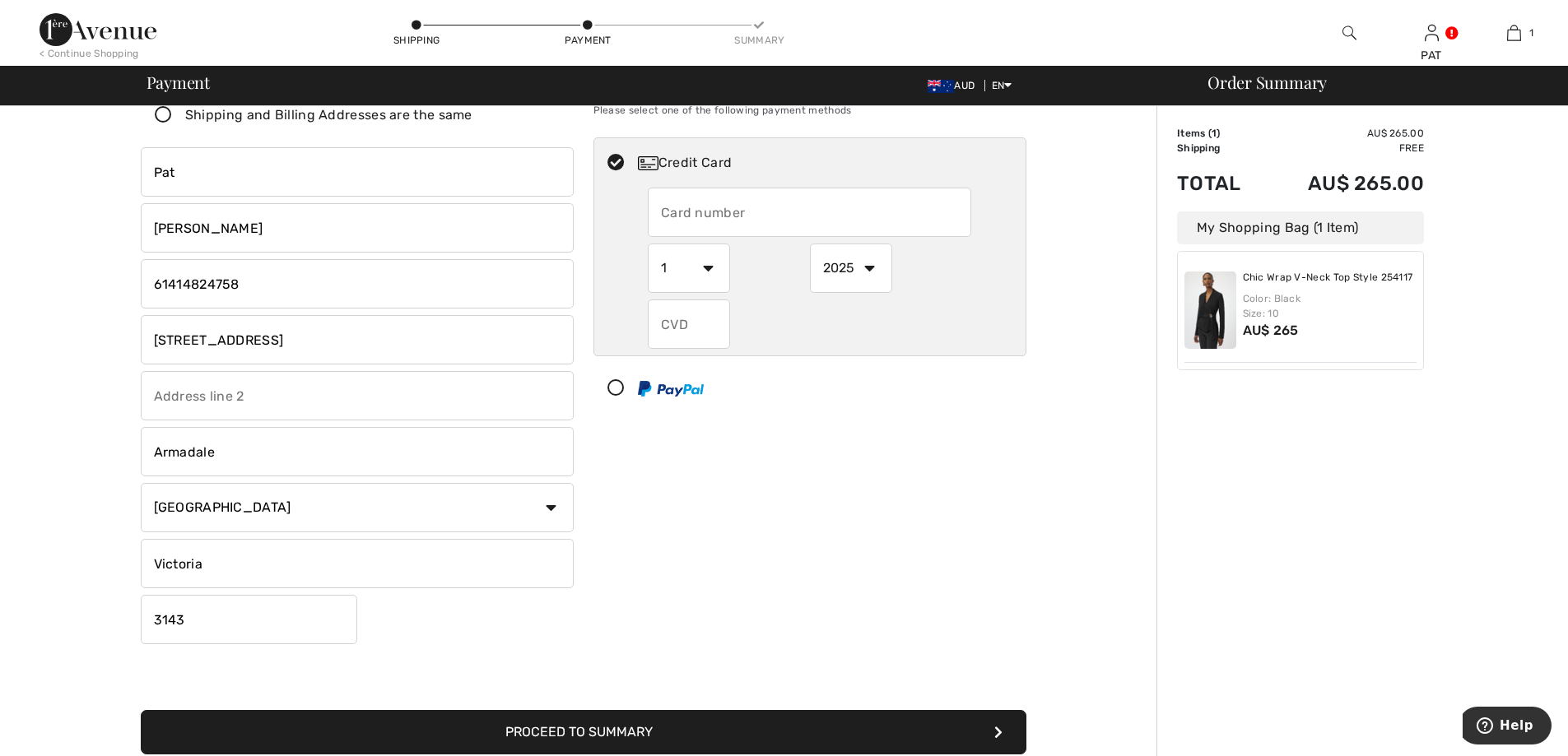
click at [698, 220] on input "text" at bounding box center [810, 212] width 324 height 49
radio input "true"
type input "5163232008530348"
select select "10"
select select "2026"
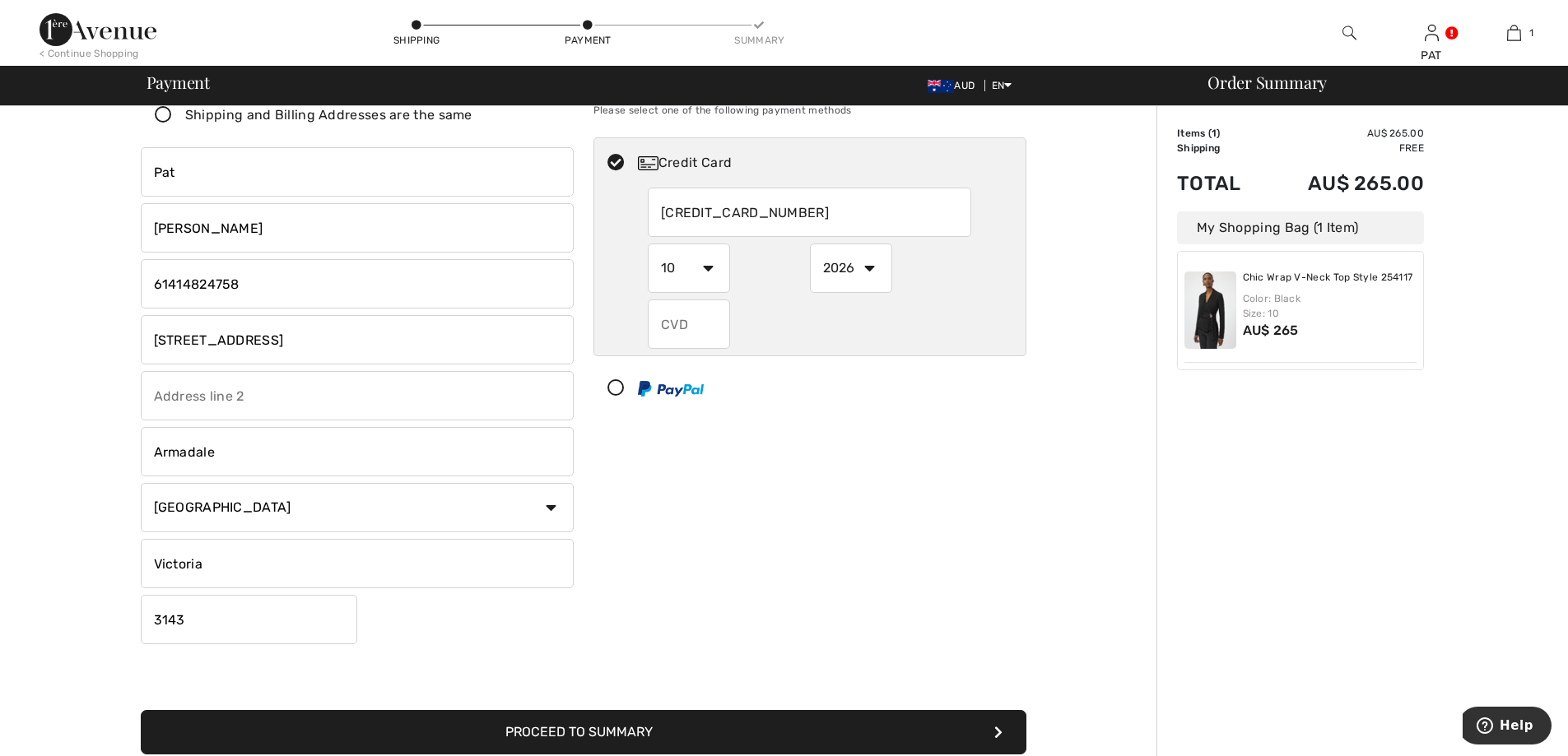
type input "939"
click at [612, 732] on button "Proceed to Summary" at bounding box center [583, 731] width 886 height 45
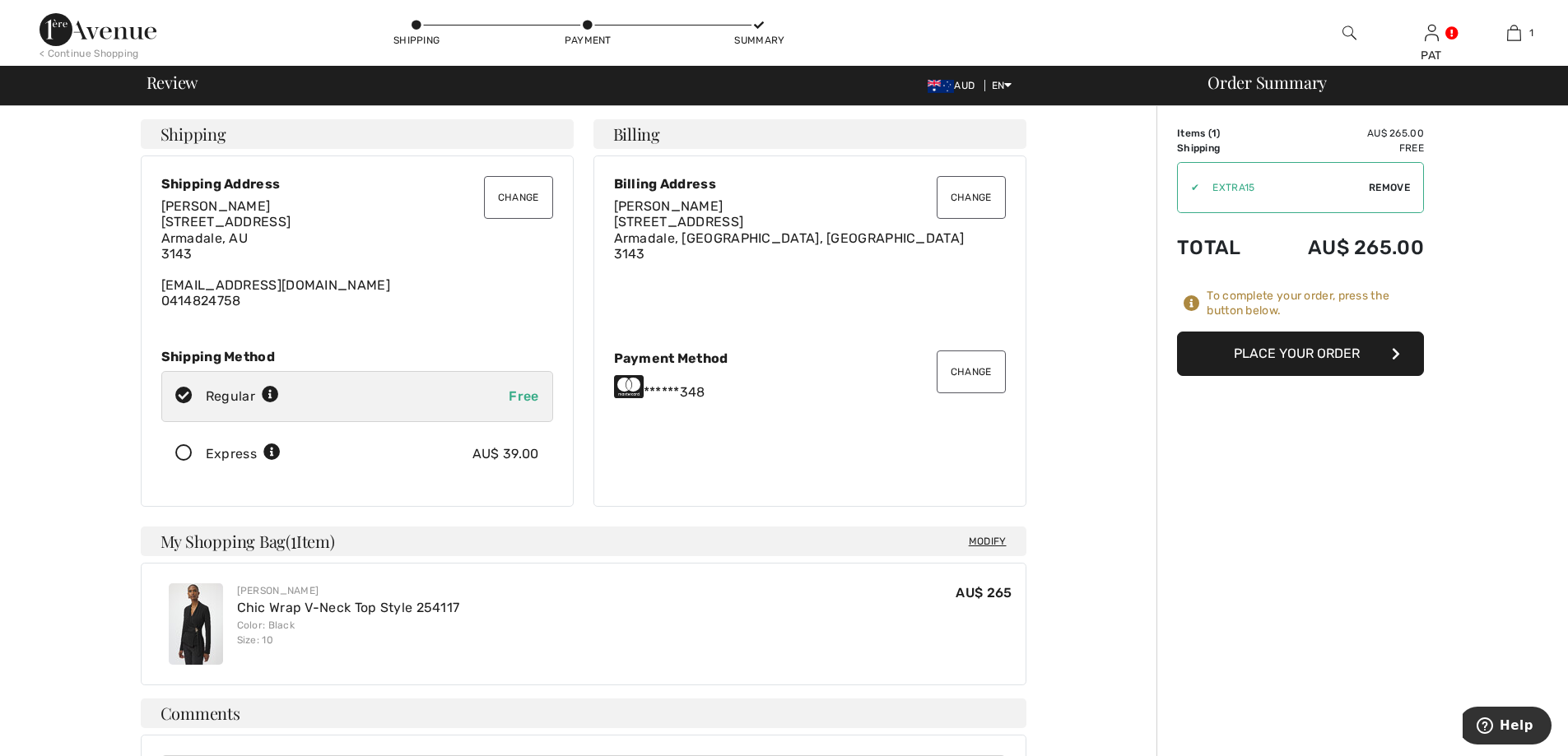
click at [1320, 352] on button "Place Your Order" at bounding box center [1300, 354] width 247 height 45
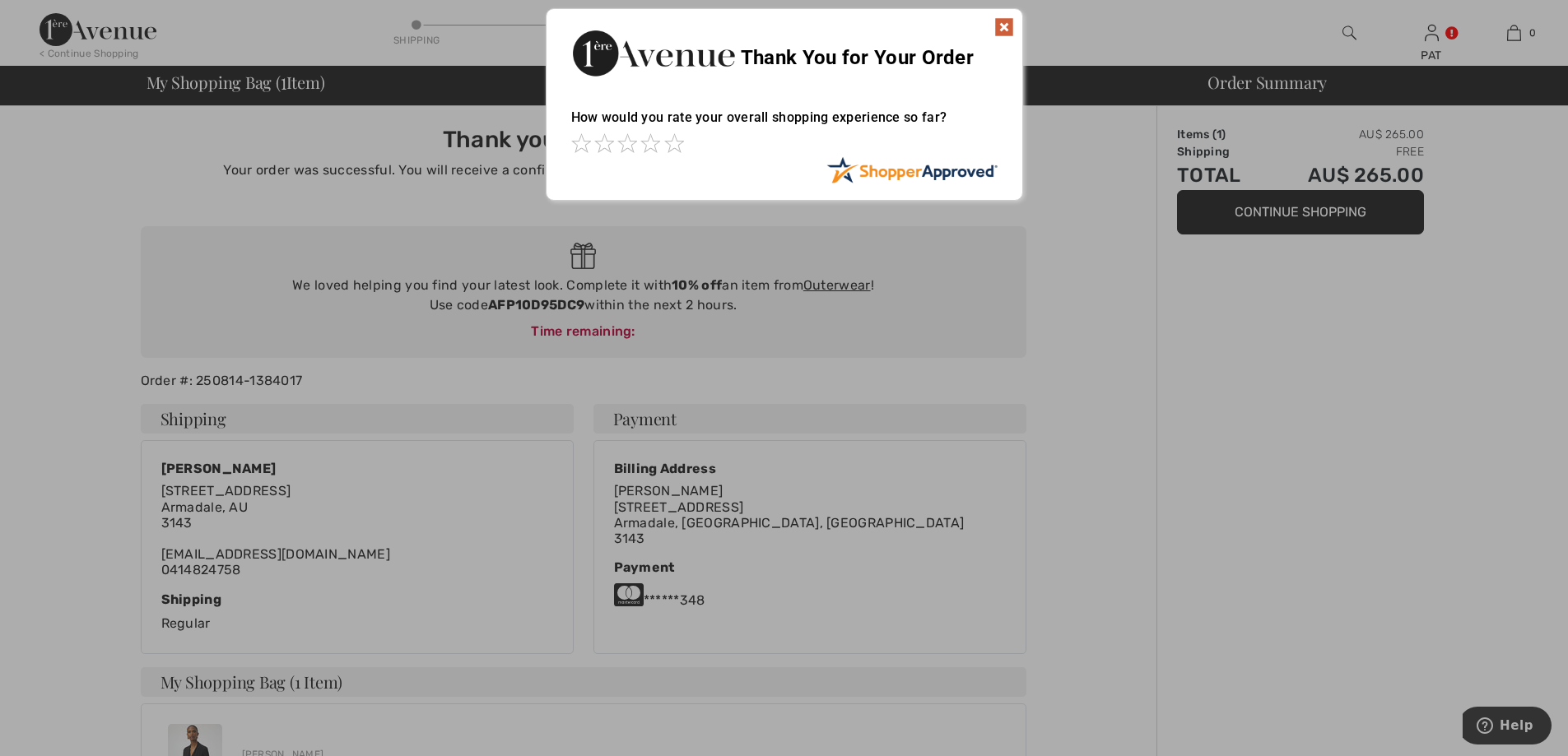
click at [1010, 23] on img at bounding box center [1004, 27] width 20 height 20
